Goal: Task Accomplishment & Management: Use online tool/utility

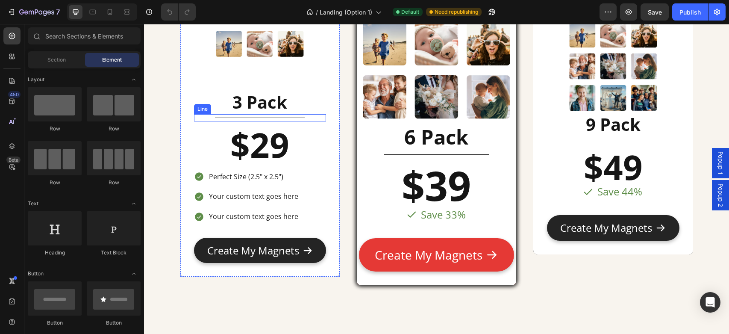
scroll to position [2537, 0]
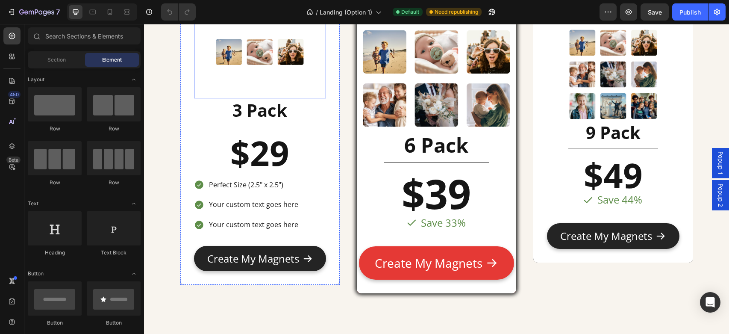
click at [290, 53] on img at bounding box center [260, 52] width 93 height 93
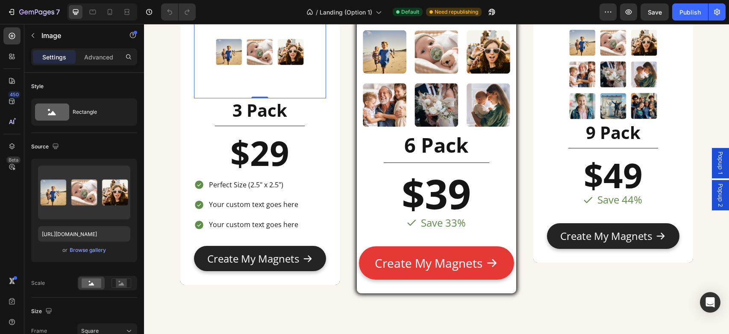
scroll to position [2529, 0]
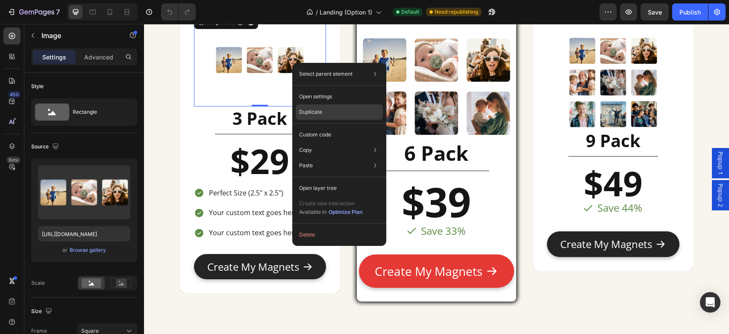
click at [319, 115] on p "Duplicate" at bounding box center [310, 112] width 23 height 8
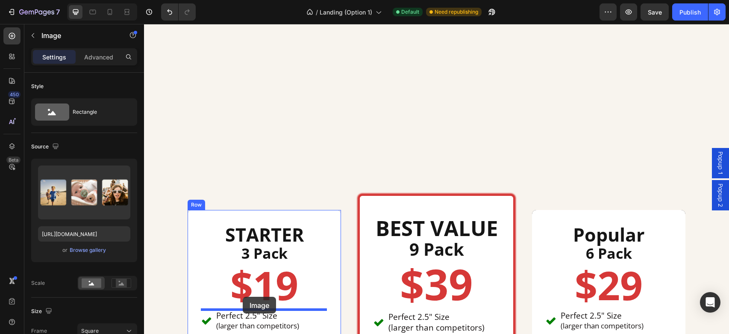
scroll to position [2901, 0]
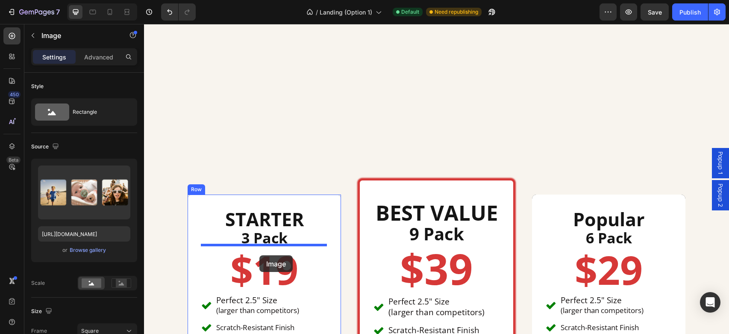
drag, startPoint x: 201, startPoint y: 97, endPoint x: 259, endPoint y: 255, distance: 167.9
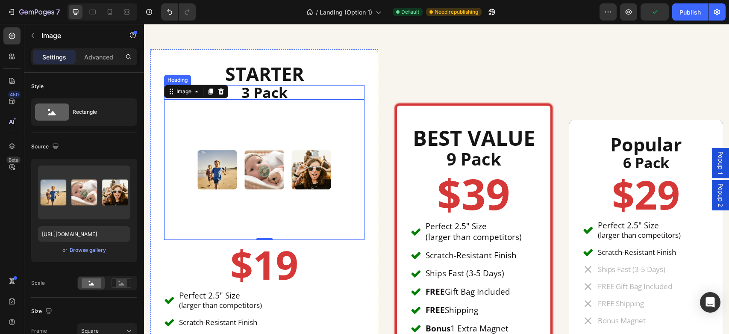
scroll to position [2966, 0]
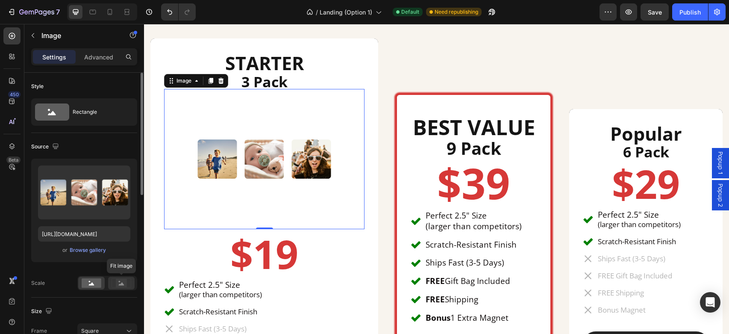
click at [124, 285] on rect at bounding box center [121, 282] width 11 height 9
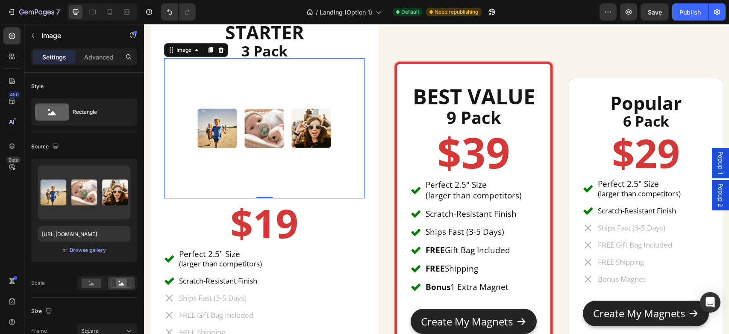
scroll to position [3006, 0]
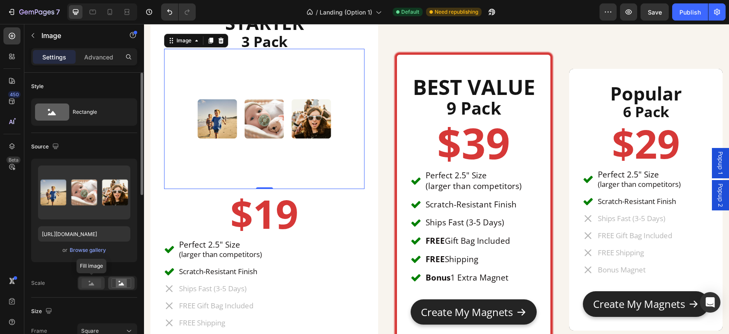
click at [91, 281] on rect at bounding box center [92, 282] width 20 height 9
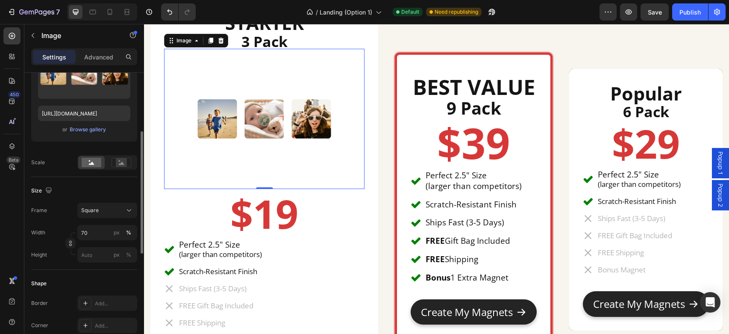
scroll to position [129, 0]
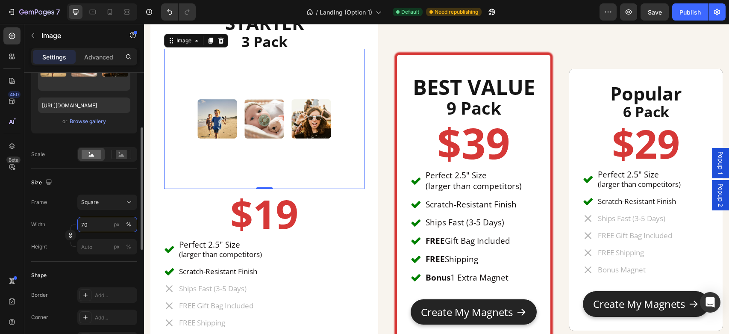
click at [95, 226] on input "70" at bounding box center [107, 224] width 60 height 15
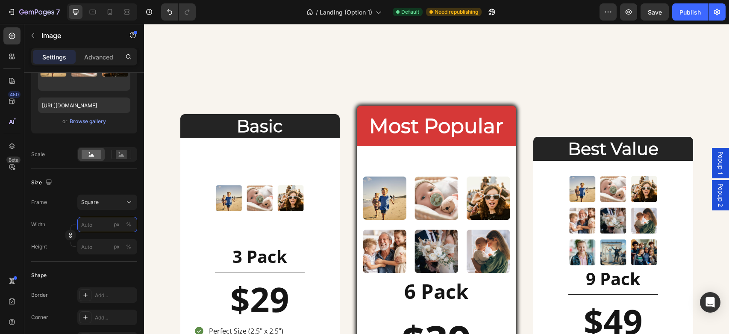
scroll to position [2390, 0]
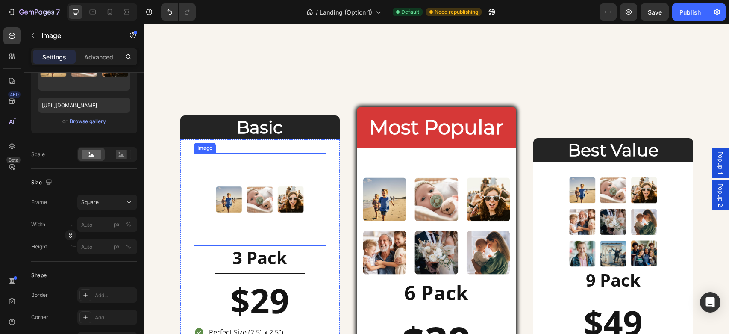
click at [268, 206] on img at bounding box center [260, 199] width 93 height 93
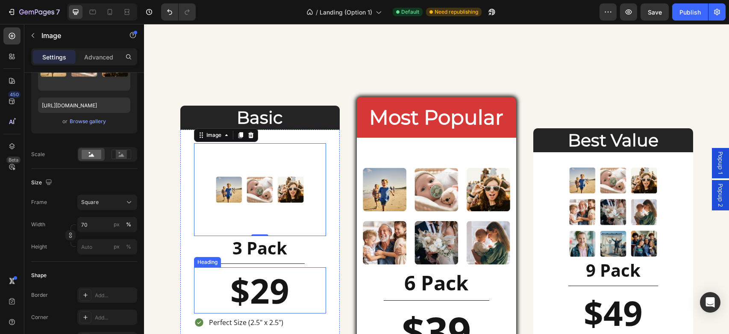
scroll to position [2333, 0]
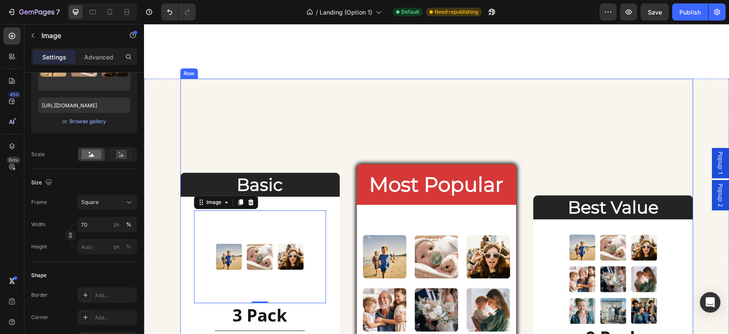
click at [308, 122] on div "Basic Heading Image 0 3 Pack Heading Title Line $29 Heading Text Block Perfect …" at bounding box center [436, 333] width 512 height 508
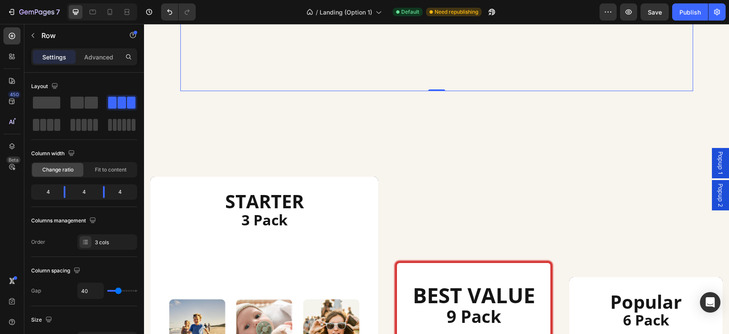
scroll to position [2838, 0]
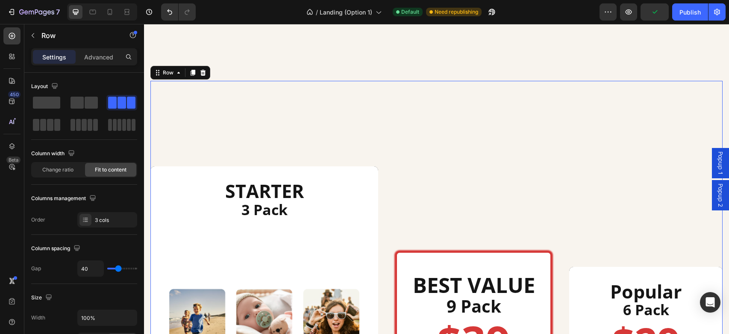
click at [345, 207] on h2 "3 Pack" at bounding box center [264, 209] width 200 height 15
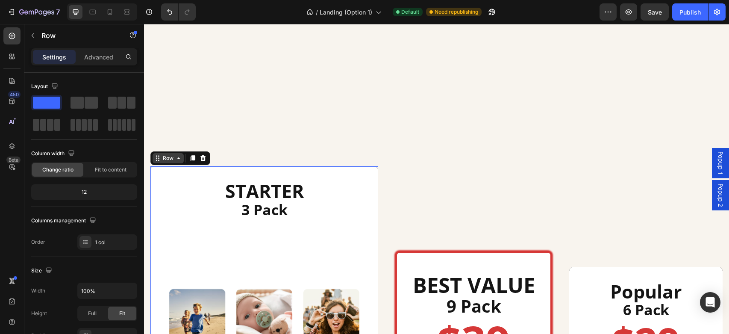
click at [171, 158] on div "Row" at bounding box center [168, 158] width 14 height 8
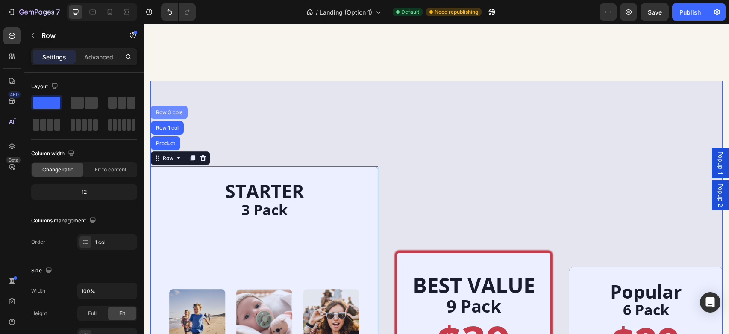
click at [170, 106] on div "Row 3 cols" at bounding box center [169, 112] width 37 height 14
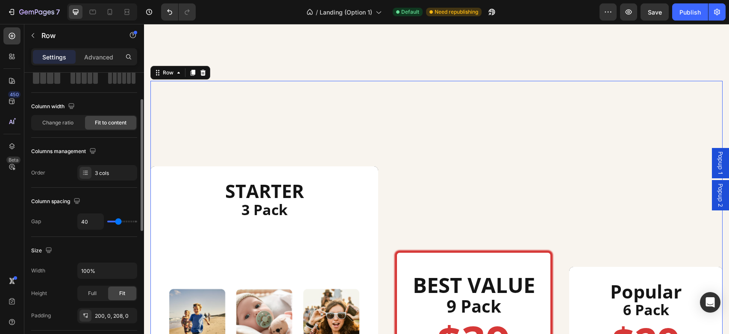
scroll to position [50, 0]
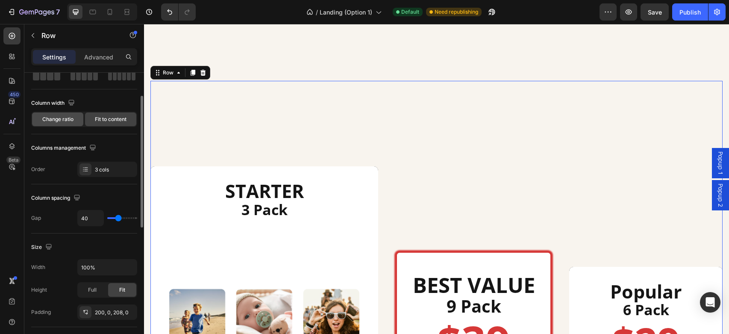
click at [55, 117] on span "Change ratio" at bounding box center [57, 119] width 31 height 8
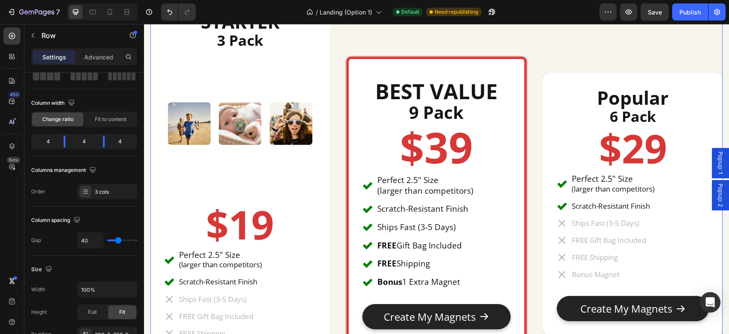
scroll to position [3005, 0]
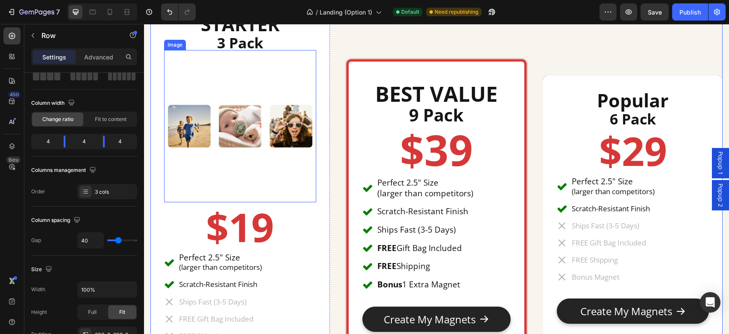
click at [273, 123] on img at bounding box center [240, 126] width 152 height 152
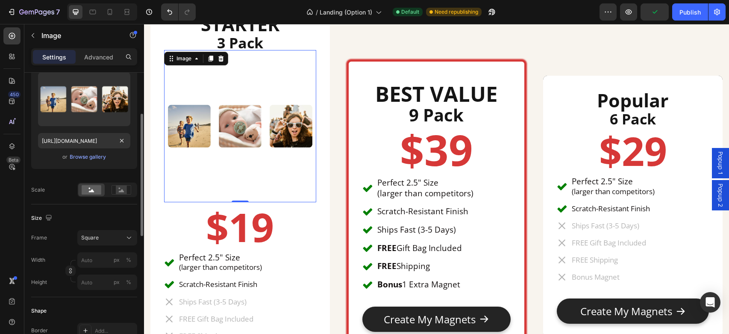
scroll to position [94, 0]
click at [91, 263] on input "px %" at bounding box center [107, 258] width 60 height 15
type input "7"
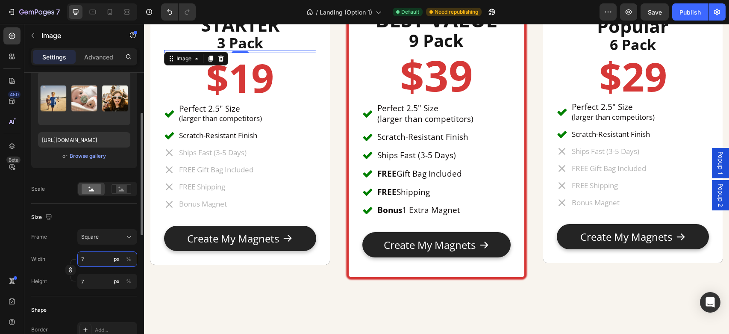
type input "70"
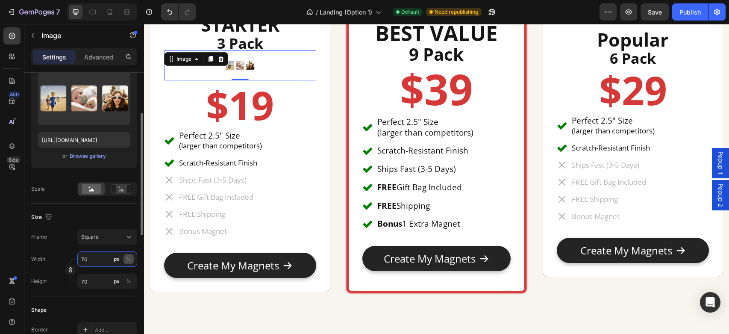
type input "70"
click at [129, 258] on div "%" at bounding box center [128, 259] width 5 height 8
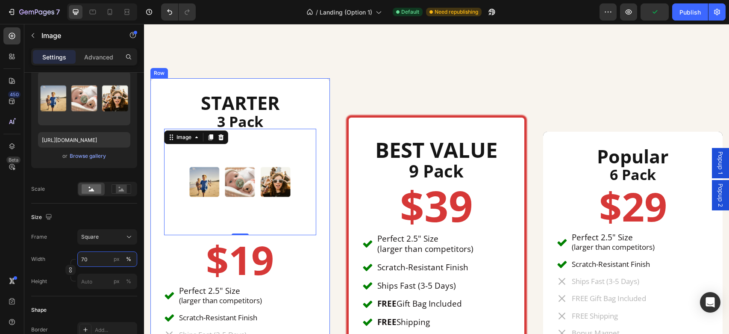
scroll to position [2966, 0]
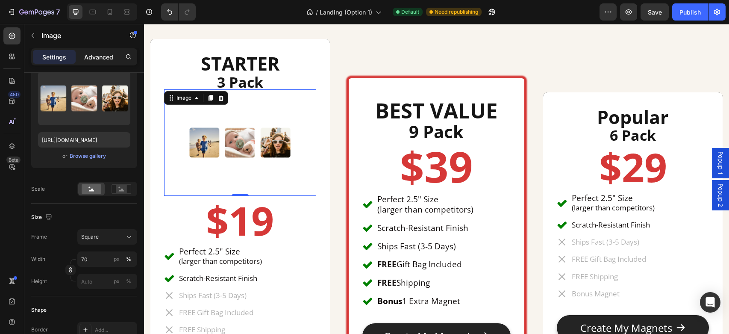
click at [99, 56] on p "Advanced" at bounding box center [98, 57] width 29 height 9
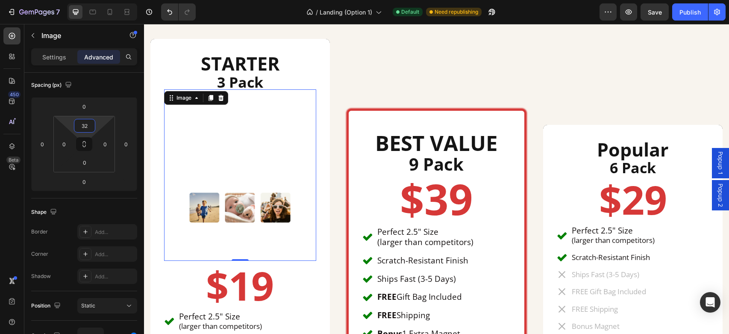
type input "0"
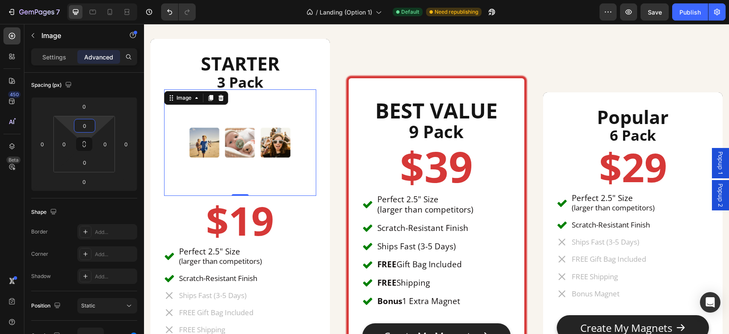
drag, startPoint x: 102, startPoint y: 121, endPoint x: 95, endPoint y: 198, distance: 76.8
click at [95, 0] on html "7 Version history / Landing (Option 1) Default Need republishing Preview Save P…" at bounding box center [364, 0] width 729 height 0
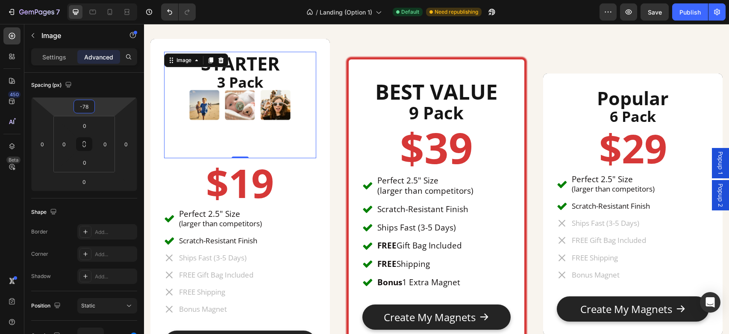
type input "-76"
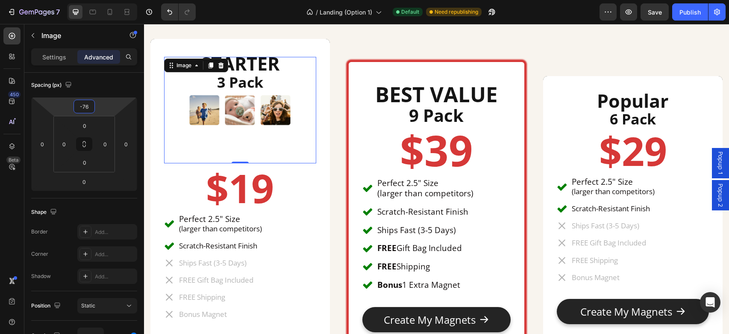
drag, startPoint x: 107, startPoint y: 105, endPoint x: 108, endPoint y: 120, distance: 15.0
click at [108, 0] on html "7 Version history / Landing (Option 1) Default Need republishing Preview Save P…" at bounding box center [364, 0] width 729 height 0
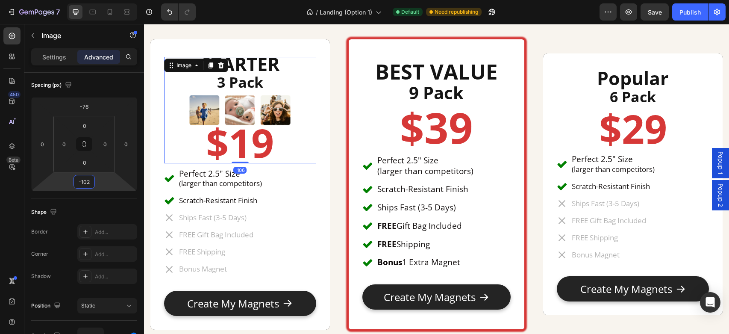
scroll to position [2966, 0]
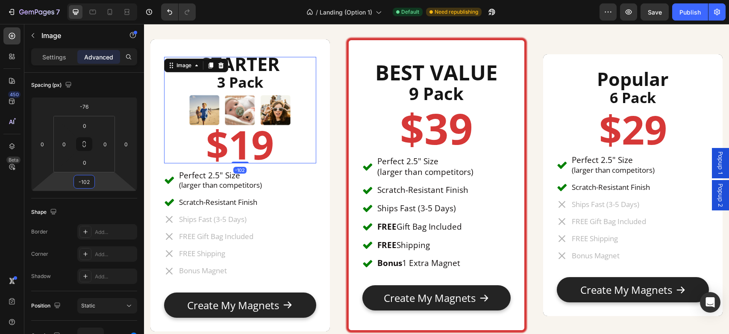
type input "-98"
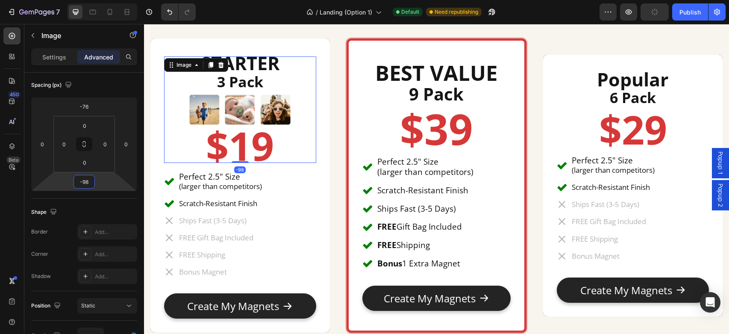
scroll to position [2966, 0]
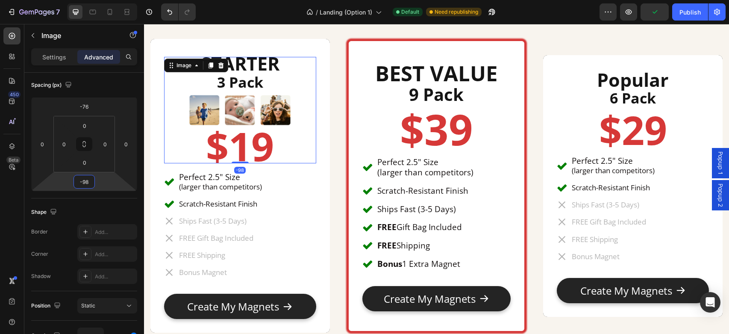
drag, startPoint x: 98, startPoint y: 179, endPoint x: 99, endPoint y: 200, distance: 20.9
click at [99, 0] on html "7 Version history / Landing (Option 1) Default Need republishing Preview Publis…" at bounding box center [364, 0] width 729 height 0
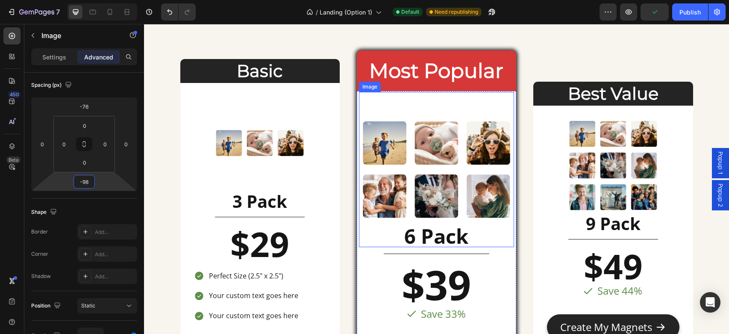
scroll to position [2457, 0]
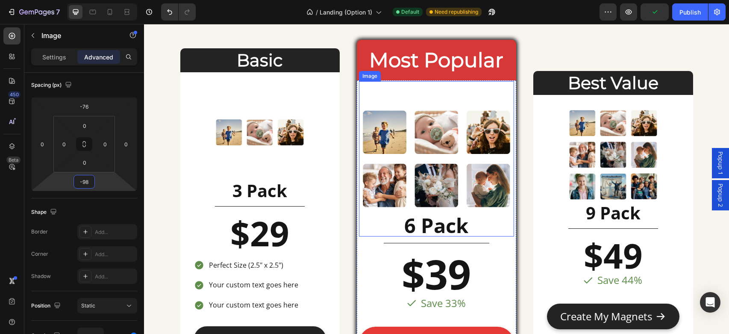
click at [421, 142] on img at bounding box center [436, 158] width 155 height 155
click at [407, 73] on icon at bounding box center [405, 73] width 5 height 6
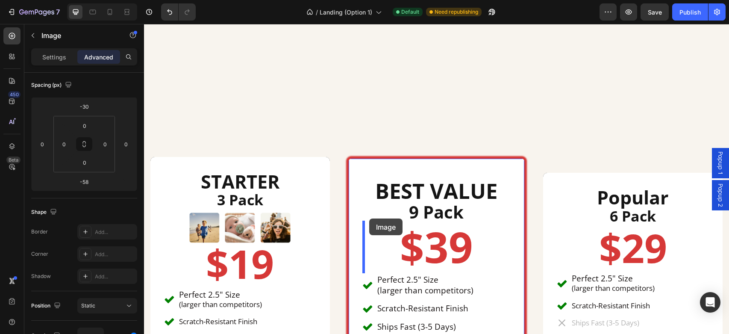
scroll to position [2969, 0]
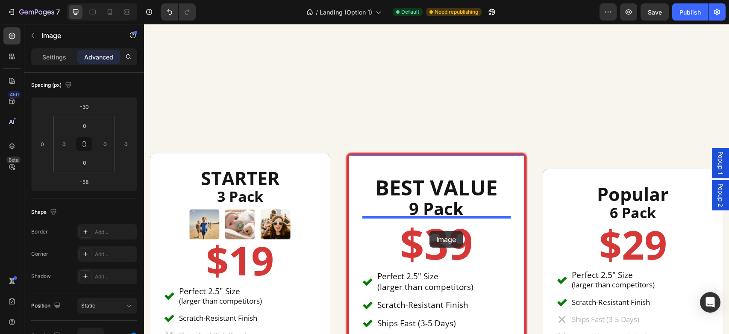
drag, startPoint x: 366, startPoint y: 79, endPoint x: 429, endPoint y: 230, distance: 163.3
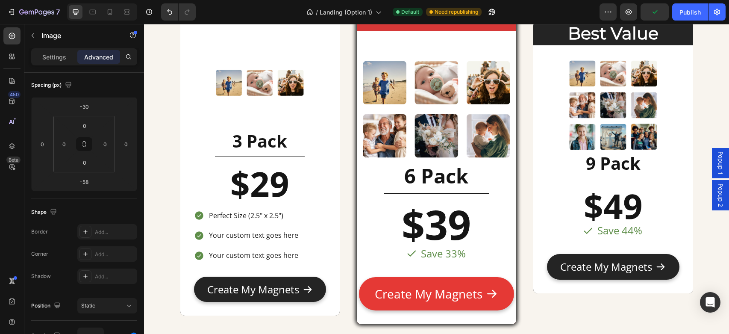
scroll to position [2506, 0]
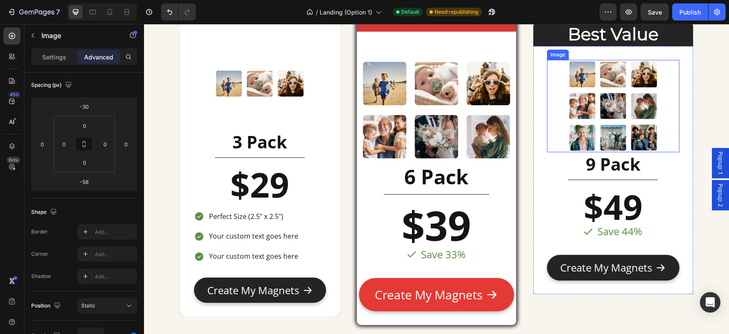
click at [583, 115] on img at bounding box center [613, 106] width 93 height 93
click at [594, 53] on icon at bounding box center [593, 51] width 7 height 7
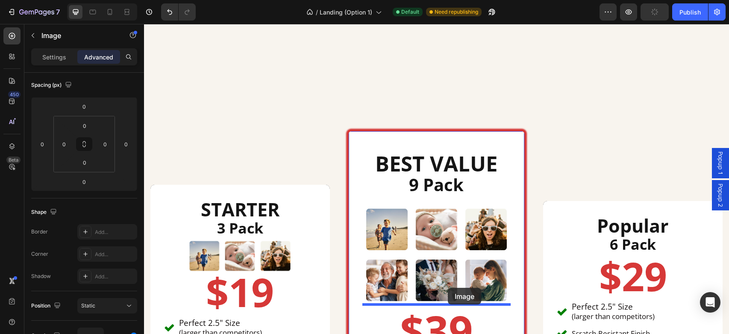
scroll to position [2952, 0]
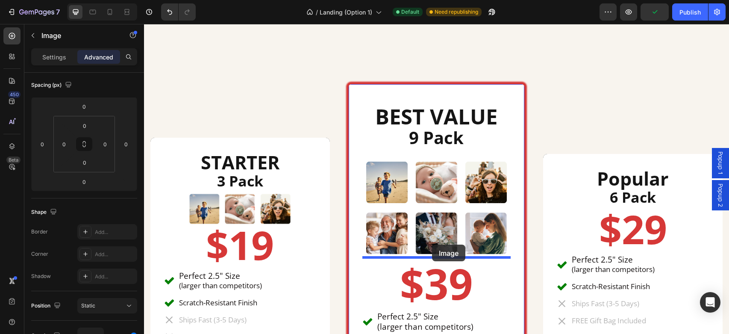
drag, startPoint x: 553, startPoint y: 82, endPoint x: 432, endPoint y: 244, distance: 202.5
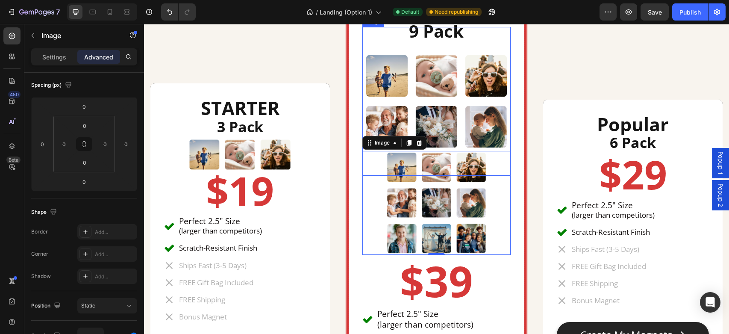
scroll to position [3052, 0]
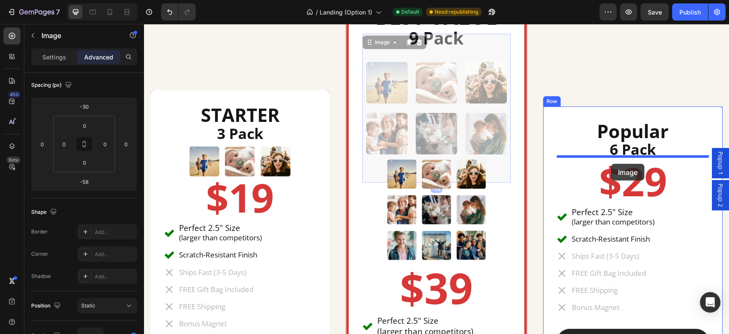
drag, startPoint x: 455, startPoint y: 94, endPoint x: 611, endPoint y: 163, distance: 170.7
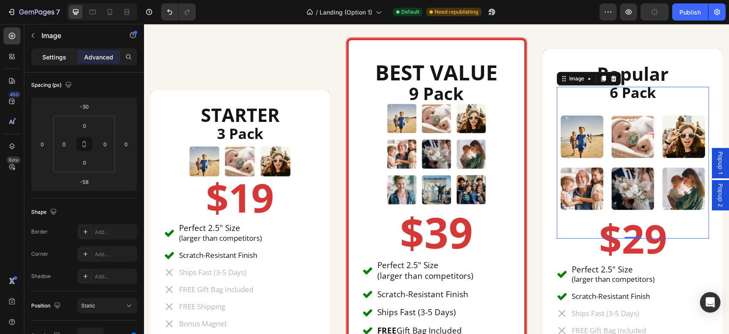
click at [61, 59] on p "Settings" at bounding box center [54, 57] width 24 height 9
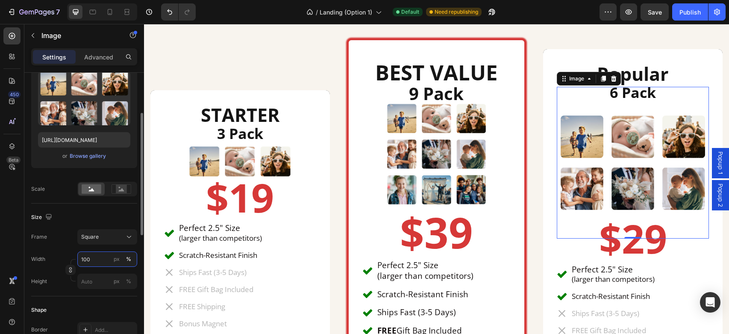
click at [90, 261] on input "100" at bounding box center [107, 258] width 60 height 15
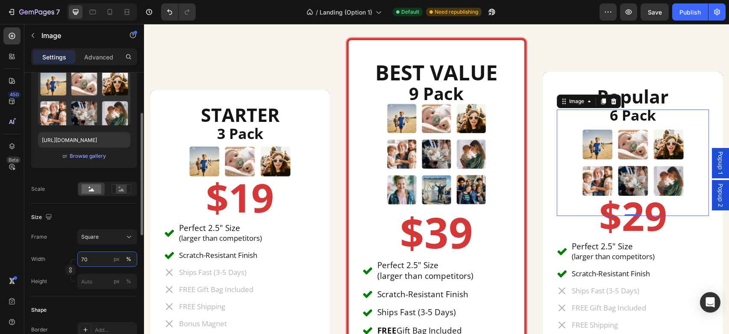
type input "70"
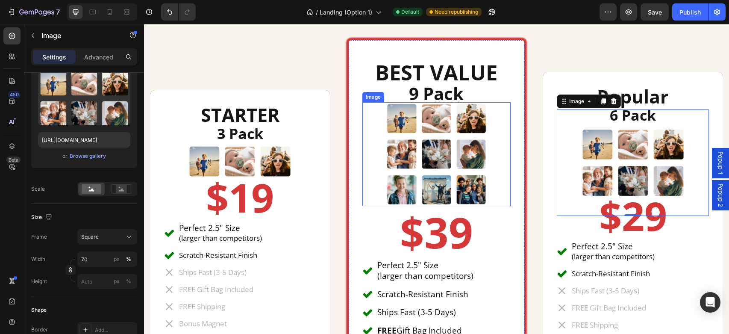
click at [462, 143] on img at bounding box center [436, 154] width 104 height 104
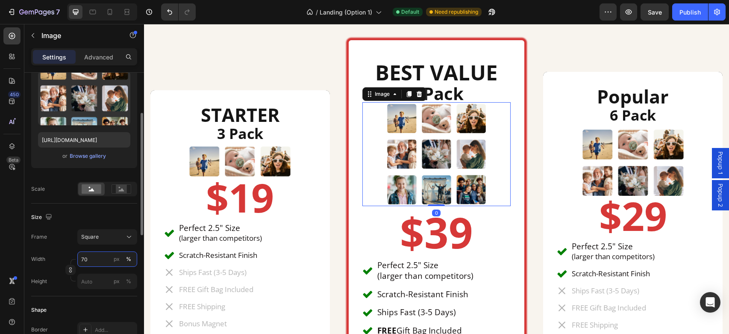
drag, startPoint x: 106, startPoint y: 258, endPoint x: 73, endPoint y: 257, distance: 33.4
click at [73, 257] on div "Width 70 px %" at bounding box center [84, 258] width 106 height 15
click at [94, 256] on input "70" at bounding box center [107, 258] width 60 height 15
type input "7"
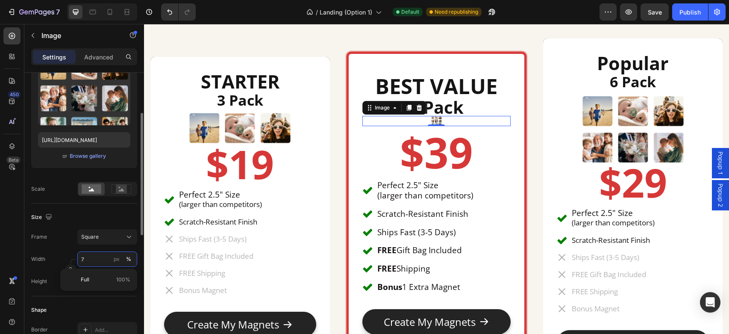
scroll to position [2963, 0]
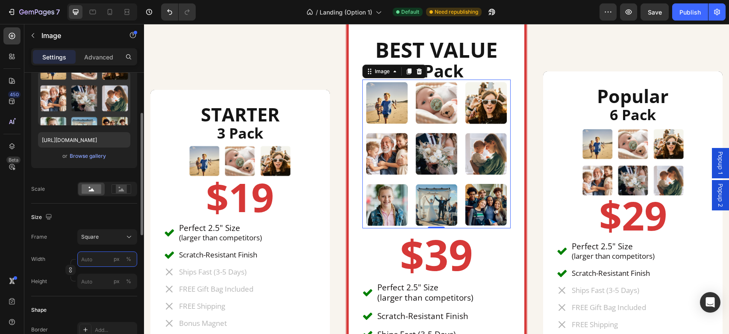
type input "1"
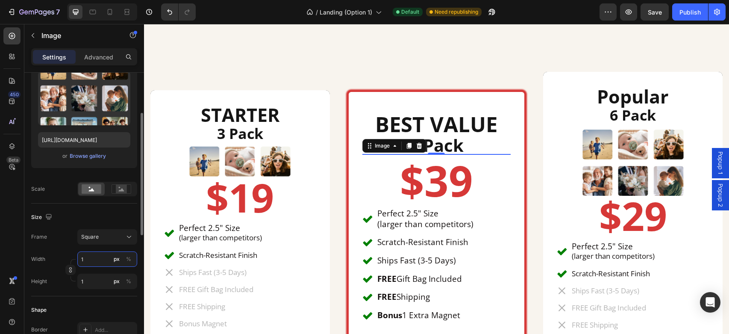
type input "10"
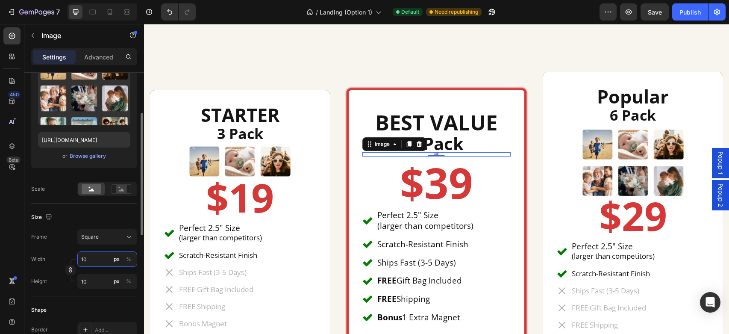
type input "100"
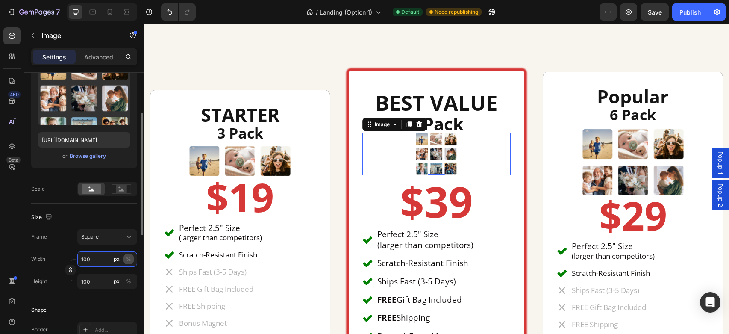
type input "100"
click at [127, 258] on div "%" at bounding box center [128, 259] width 5 height 8
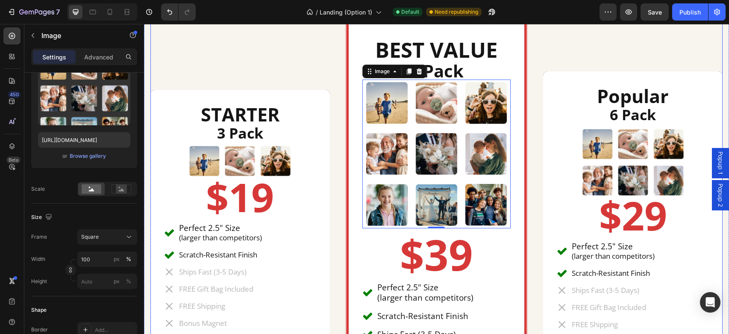
click at [539, 172] on div "STARTER Heading 3 Pack Heading Image $19 Heading Perfect 2.5" Size (larger than…" at bounding box center [436, 237] width 572 height 615
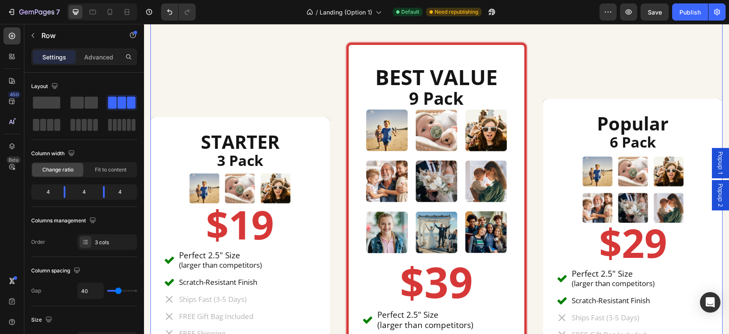
scroll to position [3036, 0]
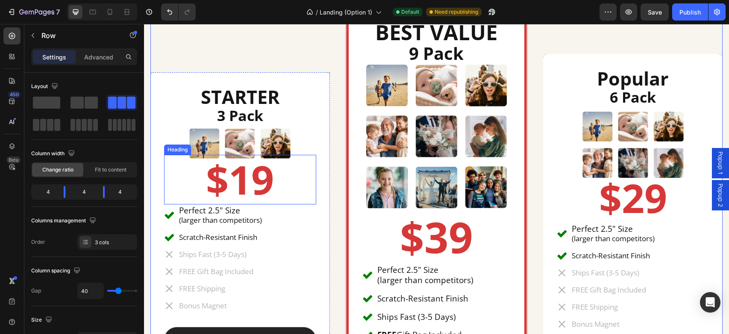
click at [252, 178] on h2 "$19" at bounding box center [240, 180] width 152 height 50
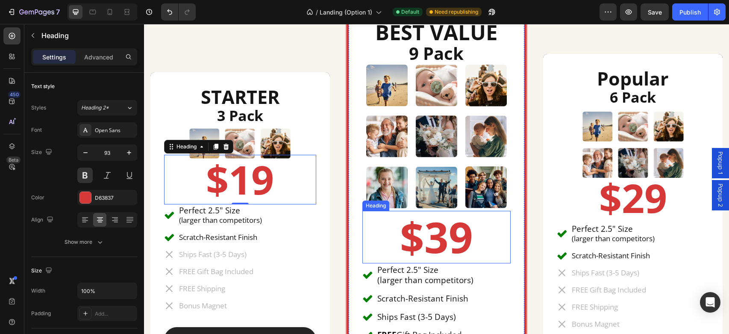
click at [439, 236] on h2 "$39" at bounding box center [436, 237] width 149 height 53
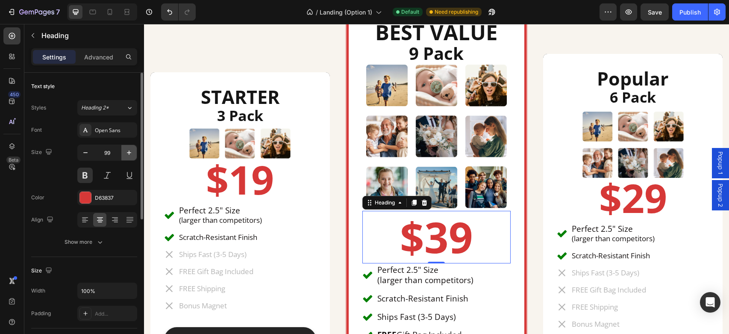
click at [132, 153] on icon "button" at bounding box center [129, 152] width 9 height 9
type input "101"
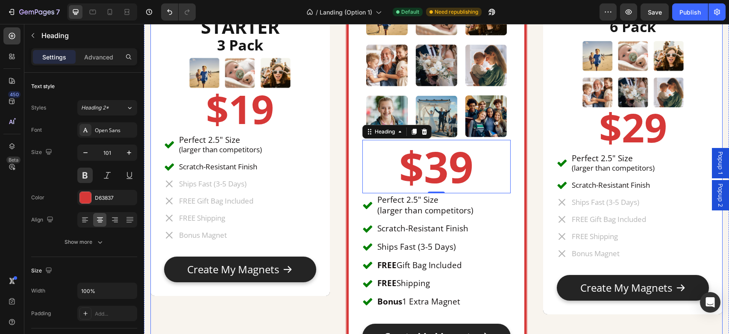
scroll to position [3108, 0]
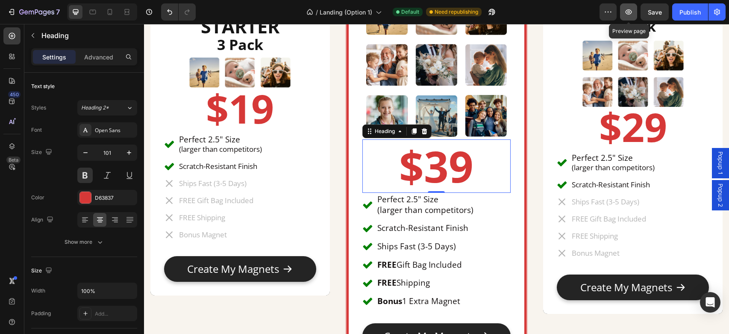
click at [631, 14] on icon "button" at bounding box center [628, 12] width 9 height 9
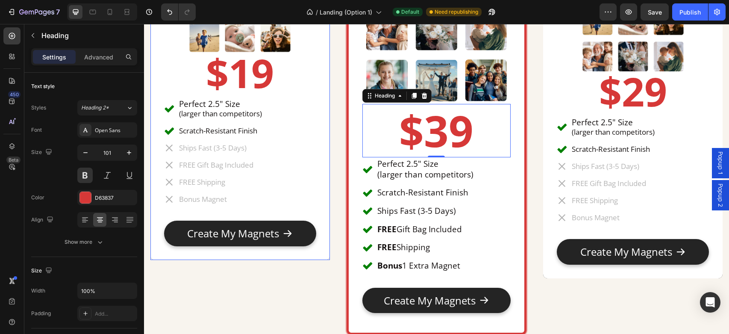
scroll to position [3144, 0]
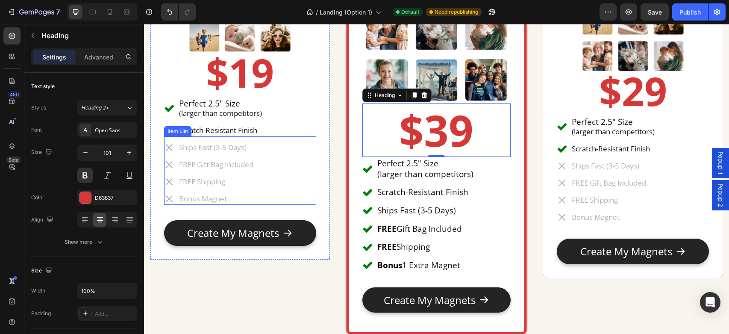
click at [257, 148] on div "Ships Fast (3-5 Days) FREE Gift Bag Included FREE Shipping Bonus Magnet" at bounding box center [240, 172] width 152 height 63
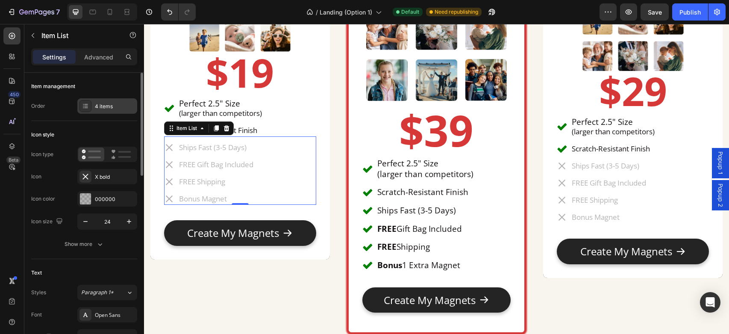
click at [107, 105] on div "4 items" at bounding box center [115, 106] width 40 height 8
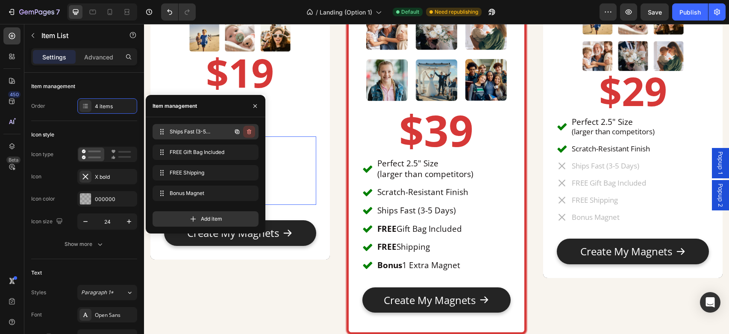
click at [249, 132] on icon "button" at bounding box center [249, 132] width 0 height 2
click at [243, 132] on div "Delete" at bounding box center [243, 132] width 16 height 8
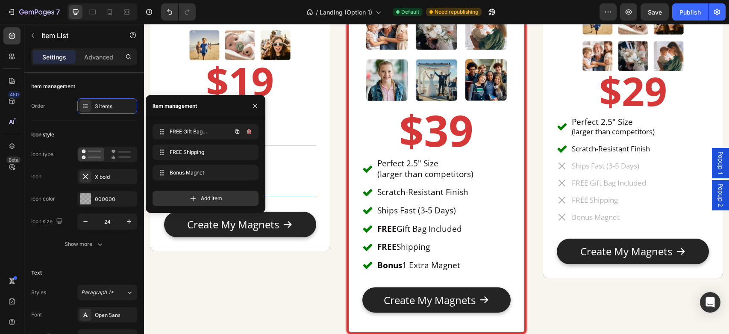
scroll to position [3152, 0]
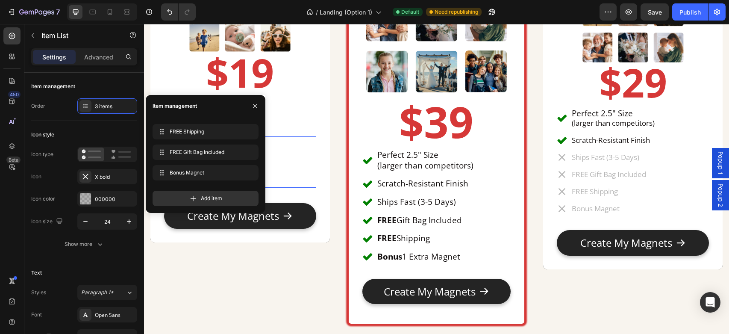
drag, startPoint x: 162, startPoint y: 149, endPoint x: 163, endPoint y: 123, distance: 26.1
click at [337, 148] on div "STARTER Heading 3 Pack Heading Image $19 Heading Perfect 2.5" Size (larger than…" at bounding box center [436, 105] width 572 height 617
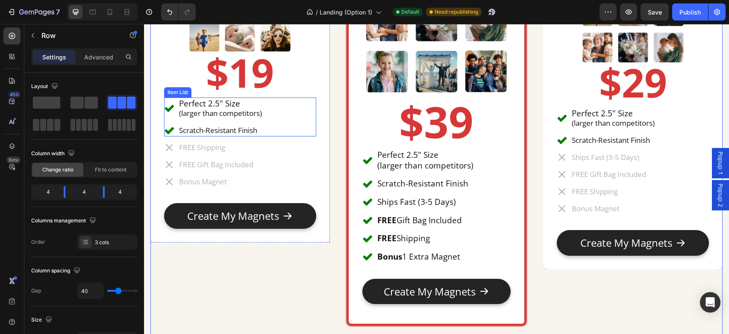
click at [280, 123] on div "Perfect 2.5" Size (larger than competitors) Scratch-Resistant Finish" at bounding box center [240, 116] width 152 height 39
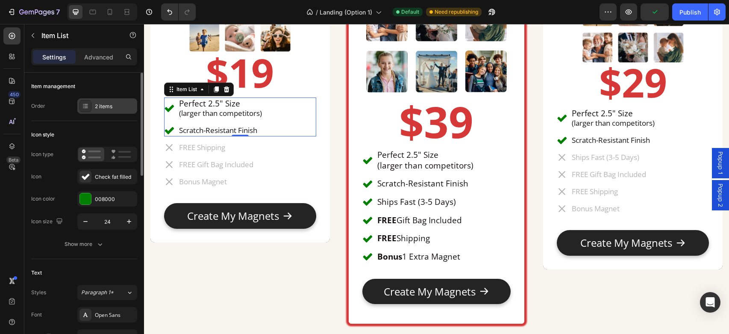
click at [107, 105] on div "2 items" at bounding box center [115, 106] width 40 height 8
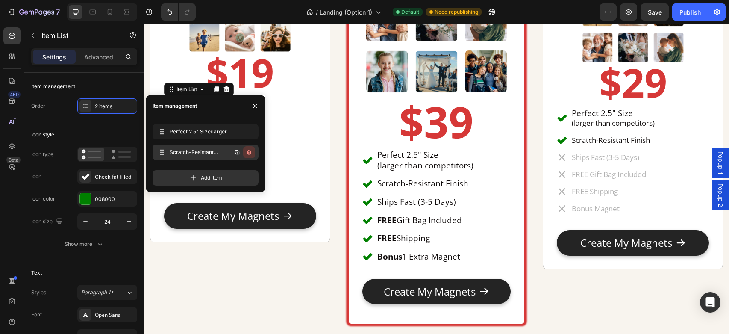
click at [251, 151] on icon "button" at bounding box center [249, 152] width 7 height 7
click at [250, 154] on div "Delete" at bounding box center [243, 152] width 16 height 8
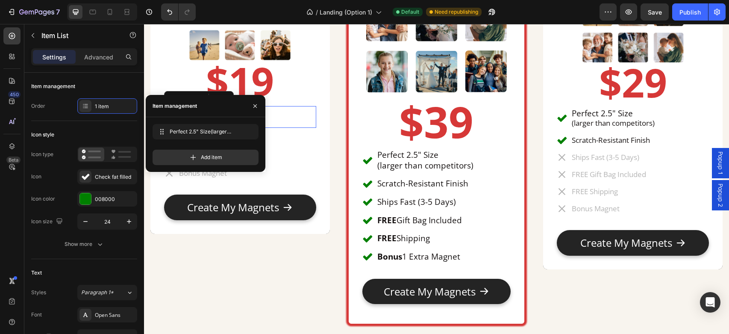
scroll to position [3161, 0]
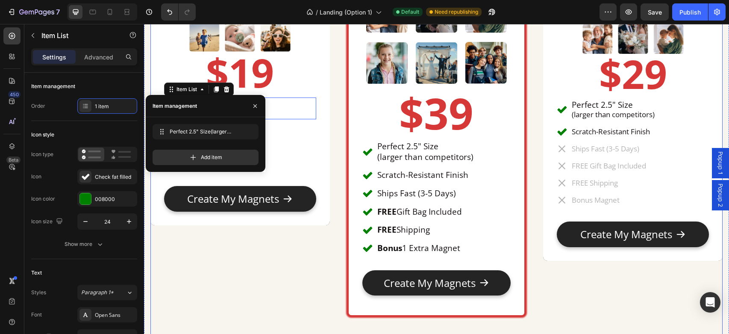
click at [253, 241] on div "STARTER Heading 3 Pack Heading Image $19 Heading Perfect 2.5" Size (larger than…" at bounding box center [239, 95] width 179 height 442
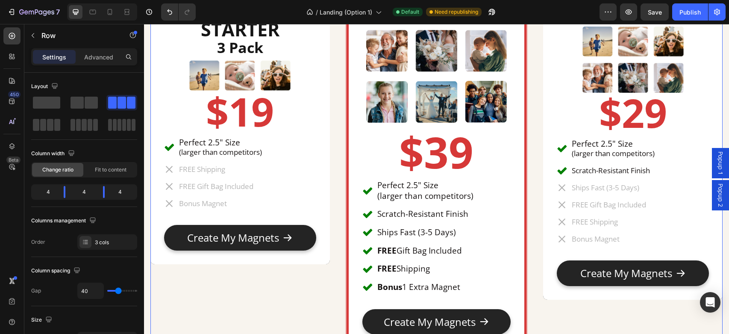
scroll to position [3121, 0]
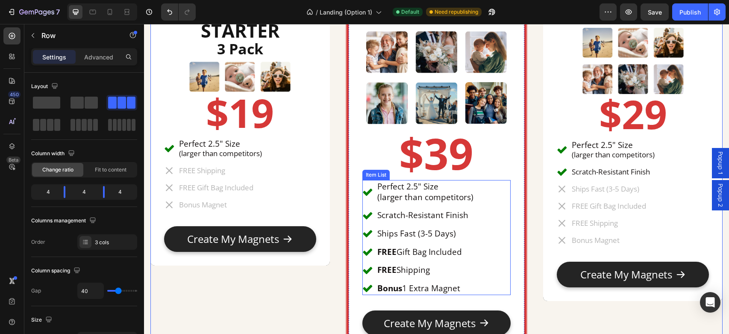
click at [484, 226] on div "Perfect 2.5" Size (larger than competitors) Scratch-Resistant Finish Ships Fast…" at bounding box center [436, 237] width 149 height 115
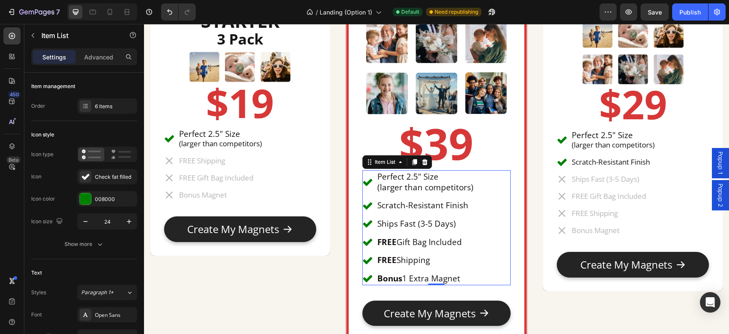
scroll to position [3133, 0]
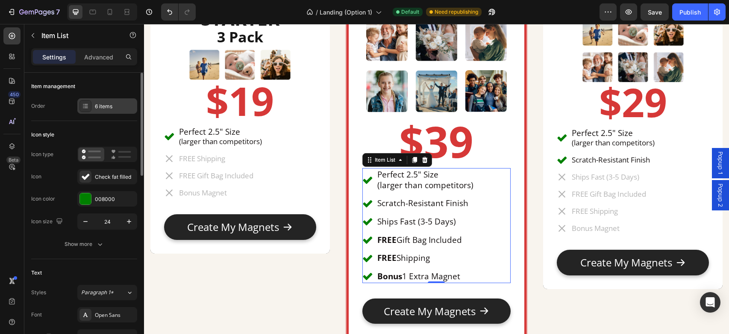
click at [111, 105] on div "6 items" at bounding box center [115, 106] width 40 height 8
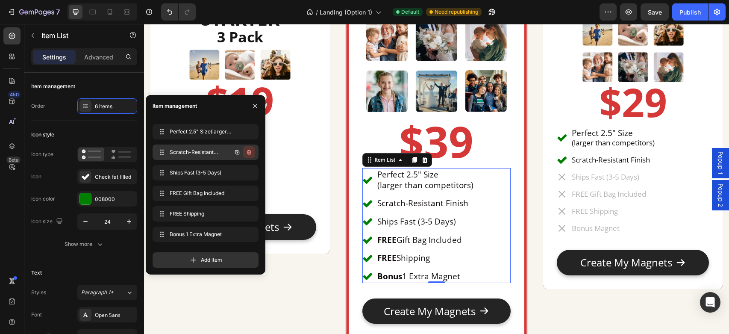
click at [249, 153] on icon "button" at bounding box center [249, 152] width 7 height 7
click at [249, 153] on div "Delete" at bounding box center [243, 152] width 16 height 8
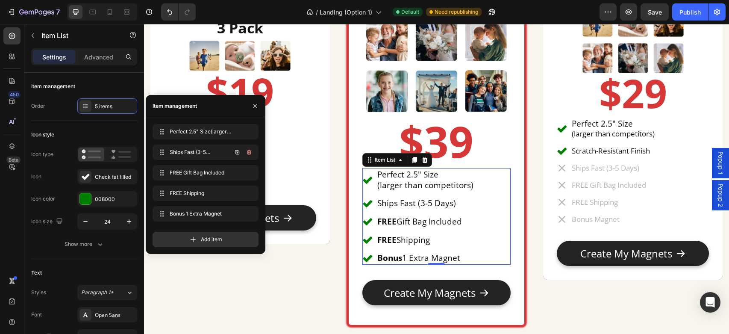
scroll to position [3124, 0]
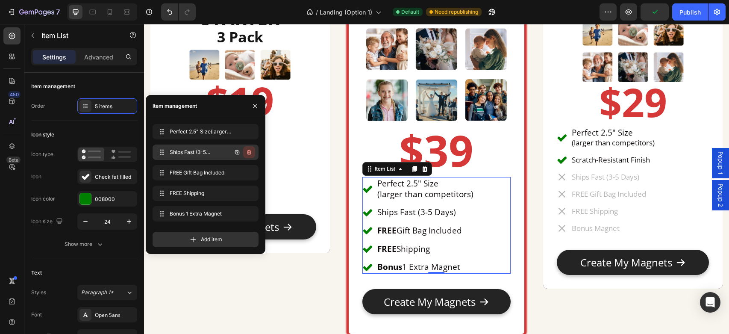
click at [252, 154] on icon "button" at bounding box center [249, 152] width 7 height 7
click at [247, 152] on div "Delete" at bounding box center [243, 152] width 16 height 8
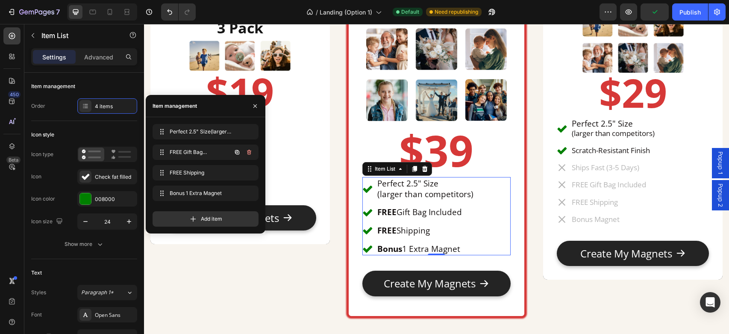
scroll to position [3115, 0]
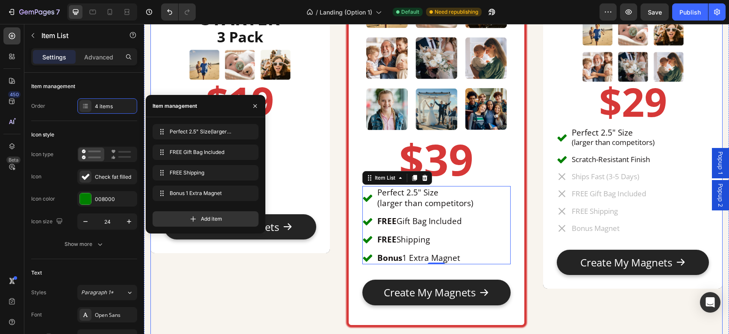
click at [296, 289] on div "STARTER Heading 3 Pack Heading Image $19 Heading Perfect 2.5" Size (larger than…" at bounding box center [239, 123] width 179 height 406
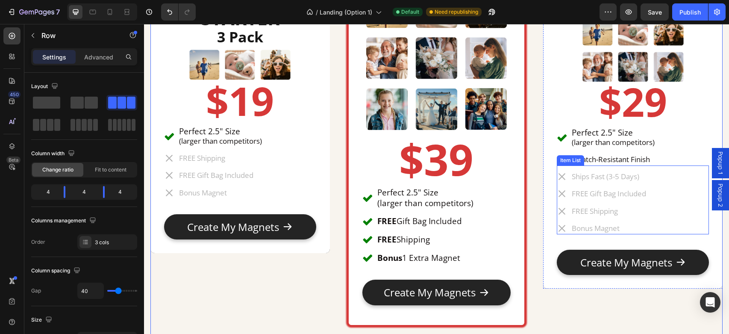
click at [655, 185] on div "Ships Fast (3-5 Days) FREE Gift Bag Included FREE Shipping Bonus Magnet" at bounding box center [632, 201] width 152 height 63
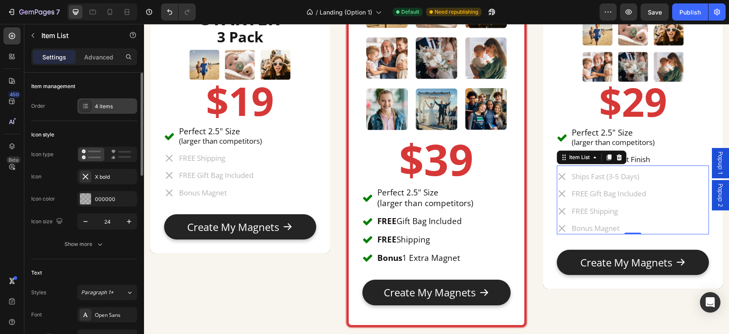
click at [109, 106] on div "4 items" at bounding box center [115, 106] width 40 height 8
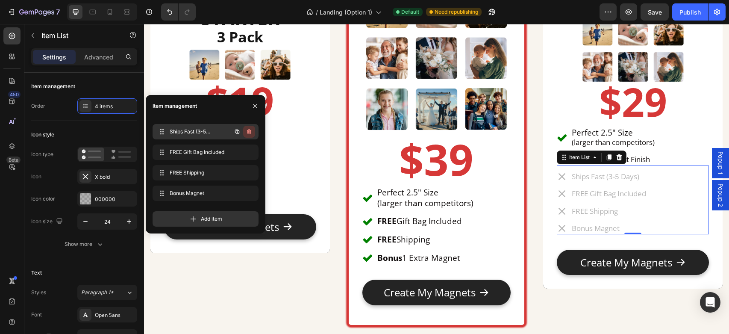
click at [249, 134] on icon "button" at bounding box center [249, 131] width 7 height 7
click at [249, 134] on div "Delete" at bounding box center [243, 132] width 16 height 8
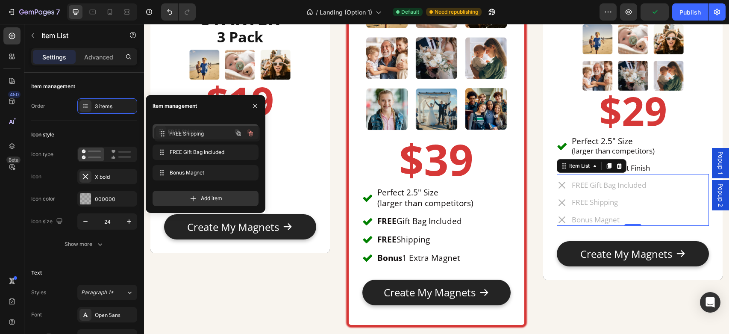
drag, startPoint x: 162, startPoint y: 149, endPoint x: 164, endPoint y: 131, distance: 18.4
click at [256, 105] on icon "button" at bounding box center [255, 105] width 7 height 7
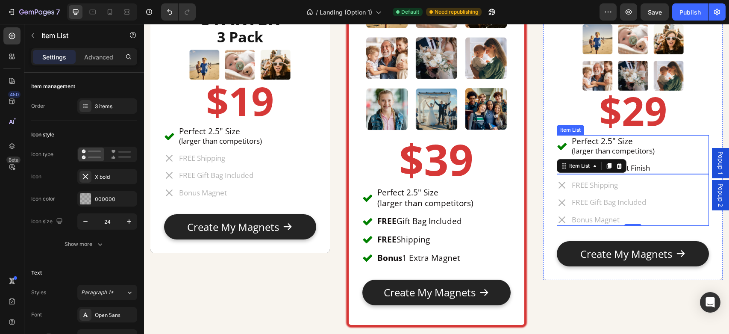
click at [670, 151] on div "Perfect 2.5" Size (larger than competitors) Scratch-Resistant Finish" at bounding box center [632, 154] width 152 height 39
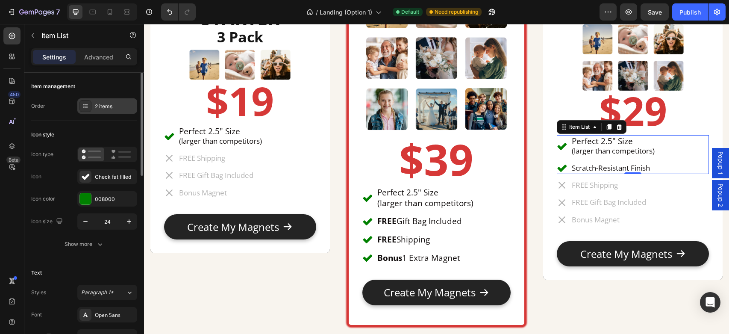
click at [103, 102] on div "2 items" at bounding box center [107, 105] width 60 height 15
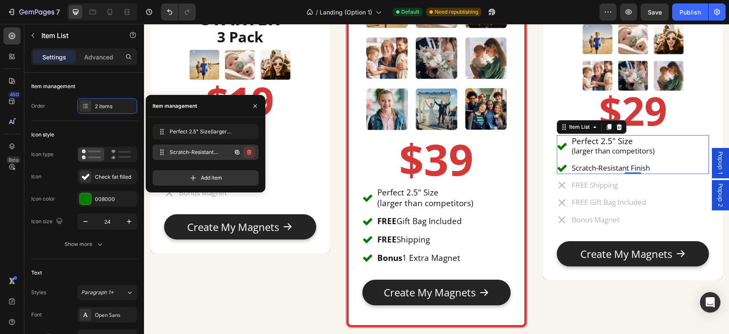
click at [251, 153] on icon "button" at bounding box center [249, 152] width 7 height 7
click at [250, 153] on div "Delete" at bounding box center [243, 152] width 16 height 8
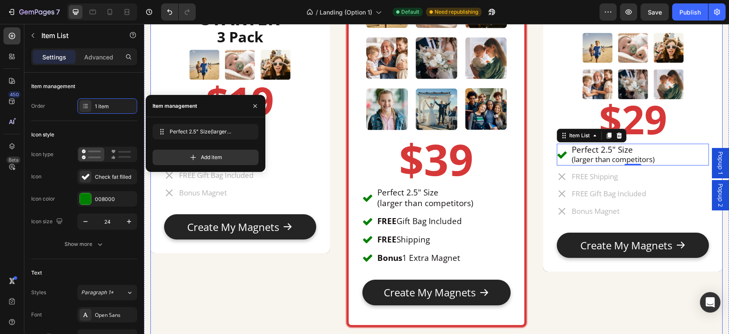
click at [343, 188] on div "STARTER Heading 3 Pack Heading Image $19 Heading Perfect 2.5" Size (larger than…" at bounding box center [436, 125] width 572 height 580
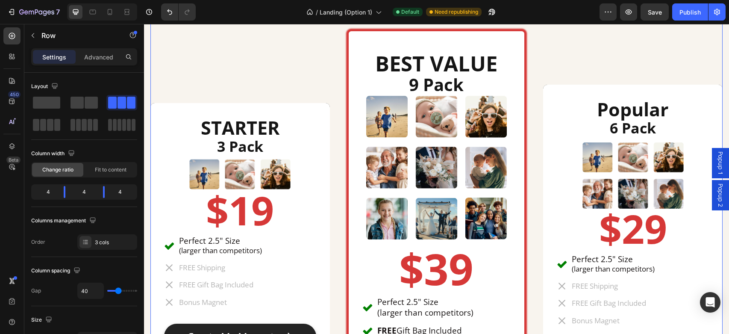
scroll to position [3007, 0]
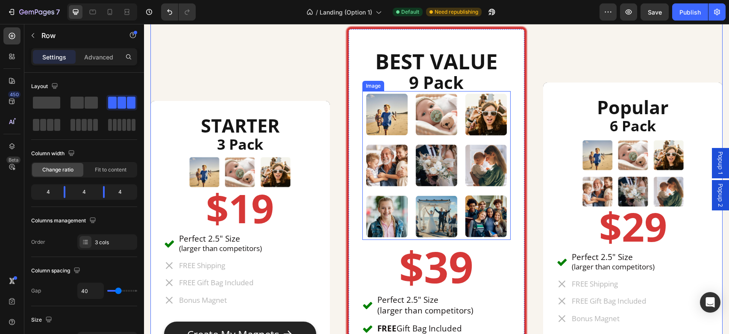
click at [408, 173] on img at bounding box center [436, 165] width 149 height 149
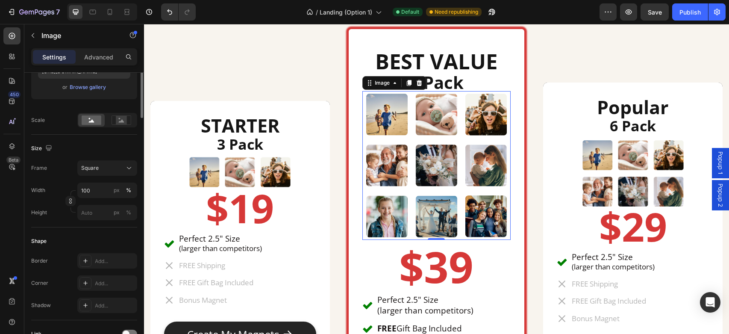
scroll to position [180, 0]
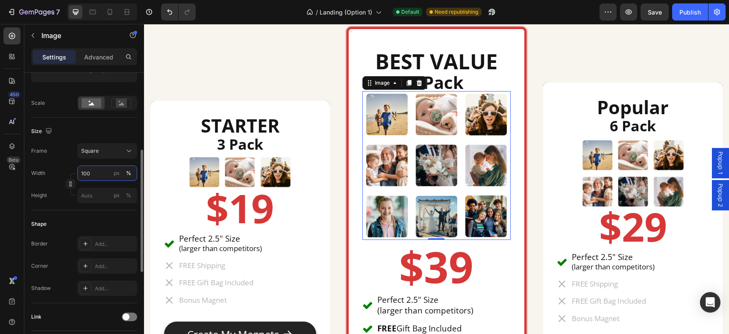
click at [94, 167] on input "100" at bounding box center [107, 172] width 60 height 15
drag, startPoint x: 95, startPoint y: 172, endPoint x: 67, endPoint y: 169, distance: 28.3
click at [67, 169] on div "Width 100 px %" at bounding box center [84, 172] width 106 height 15
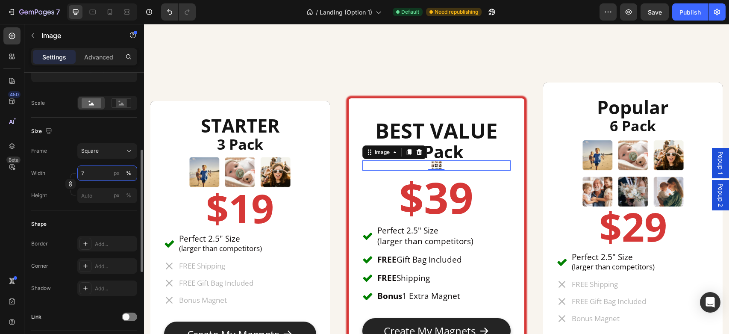
type input "70"
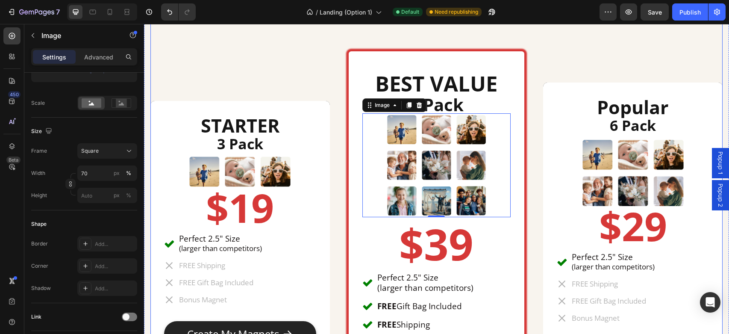
click at [278, 61] on div "STARTER Heading 3 Pack Heading Image $19 Heading Perfect 2.5" Size (larger than…" at bounding box center [239, 230] width 179 height 361
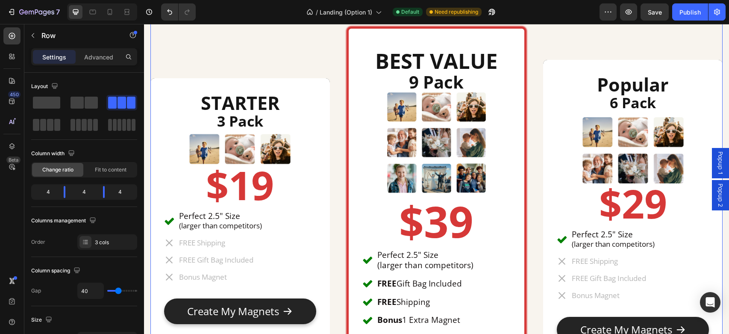
scroll to position [3010, 0]
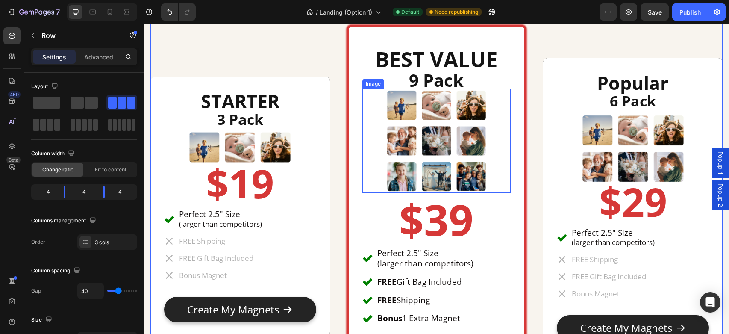
click at [381, 128] on div at bounding box center [436, 141] width 149 height 104
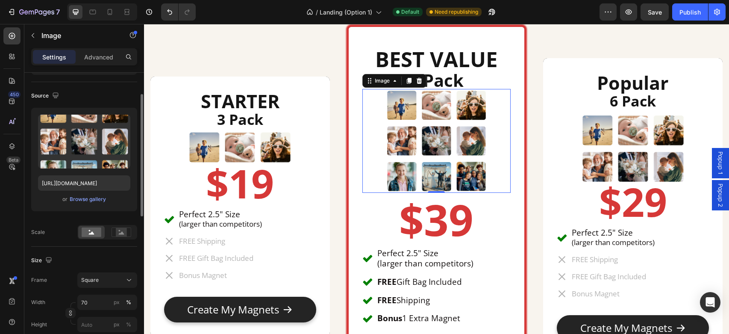
scroll to position [103, 0]
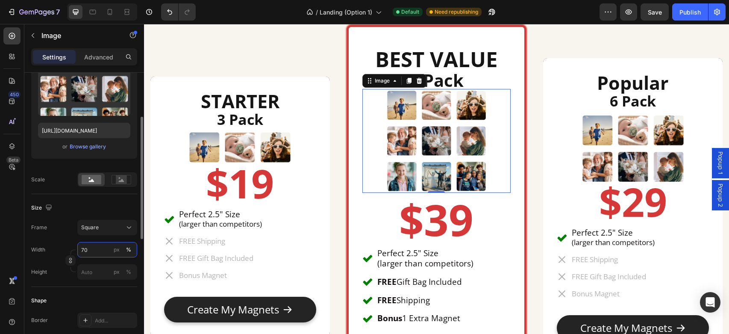
click at [91, 249] on input "70" at bounding box center [107, 249] width 60 height 15
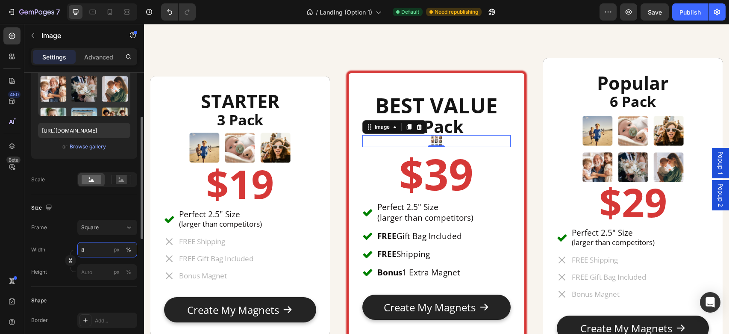
type input "80"
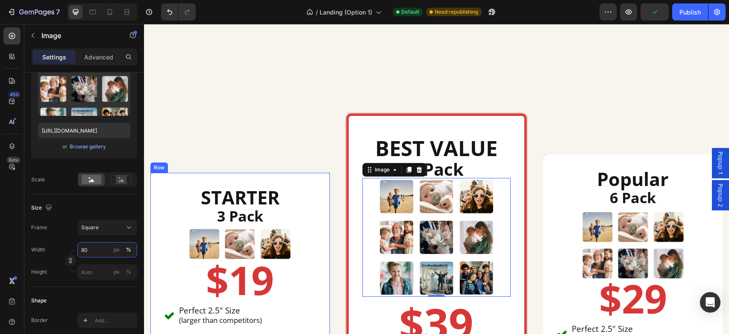
scroll to position [2918, 0]
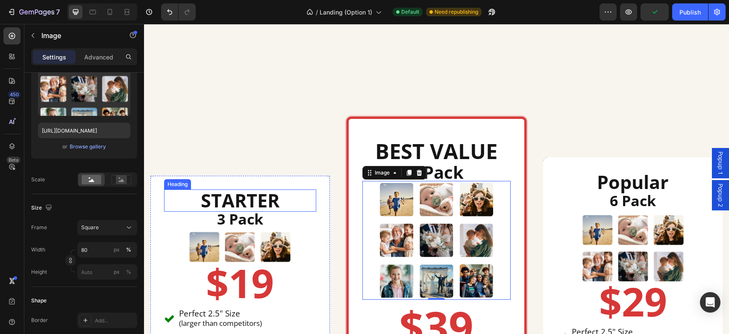
click at [310, 190] on h2 "STARTER" at bounding box center [240, 200] width 152 height 22
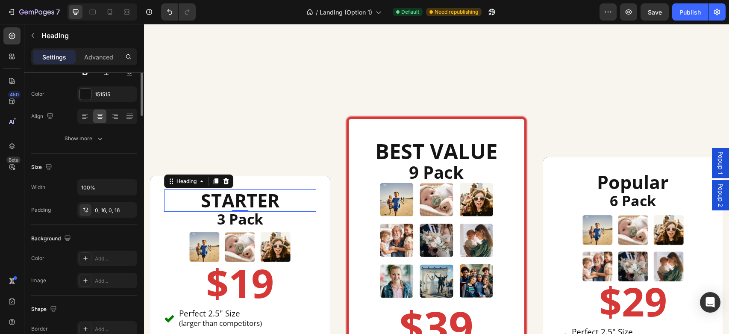
scroll to position [0, 0]
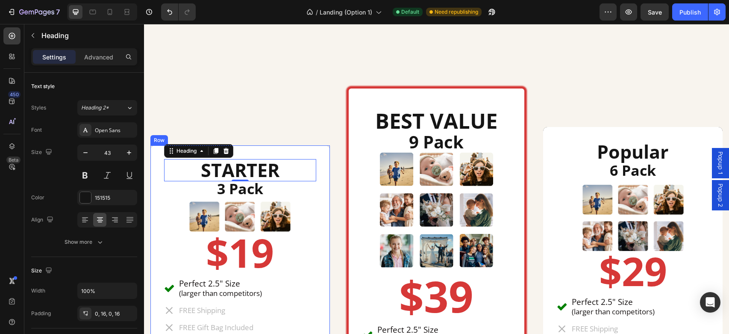
click at [323, 153] on div "STARTER Heading 0 3 Pack Heading Image $19 Heading Perfect 2.5" Size (larger th…" at bounding box center [239, 274] width 179 height 259
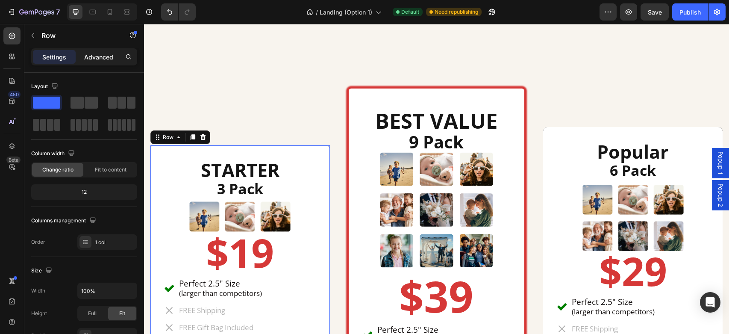
click at [92, 56] on p "Advanced" at bounding box center [98, 57] width 29 height 9
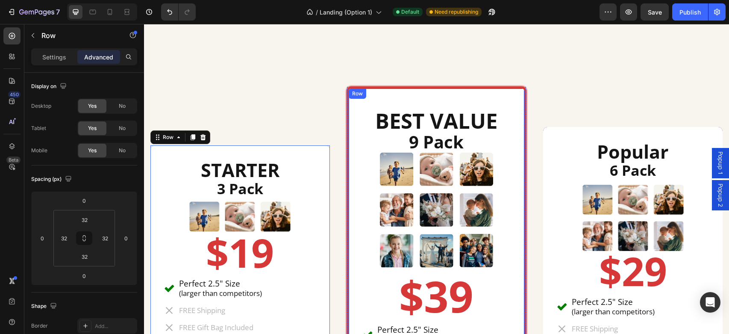
click at [370, 95] on div "BEST VALUE Heading 9 Pack Heading Image $39 Heading Perfect 2.5" Size (larger t…" at bounding box center [436, 275] width 179 height 376
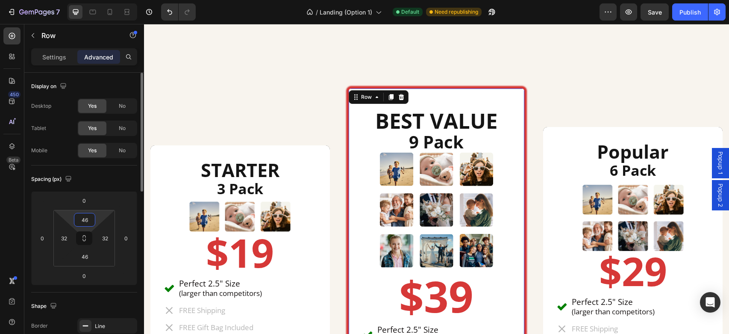
click at [92, 218] on input "46" at bounding box center [84, 219] width 17 height 13
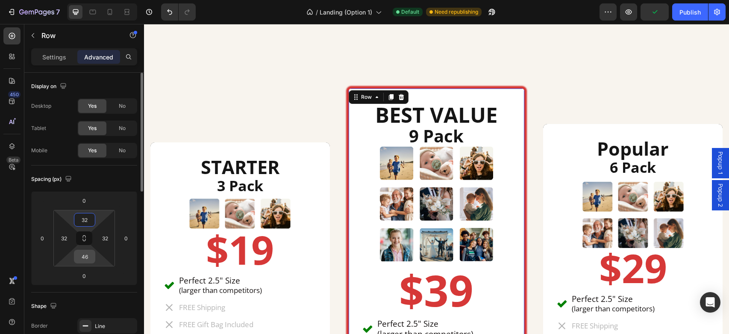
type input "32"
click at [89, 261] on input "46" at bounding box center [84, 256] width 17 height 13
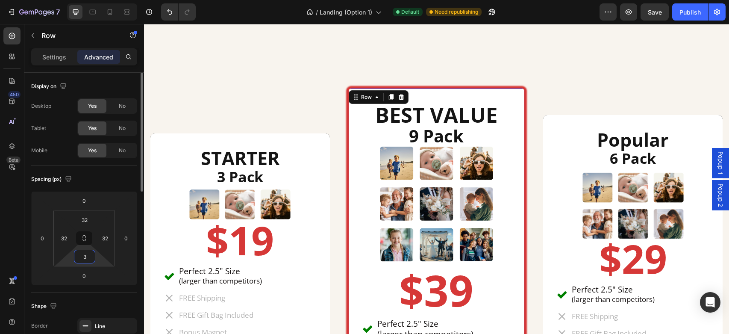
type input "32"
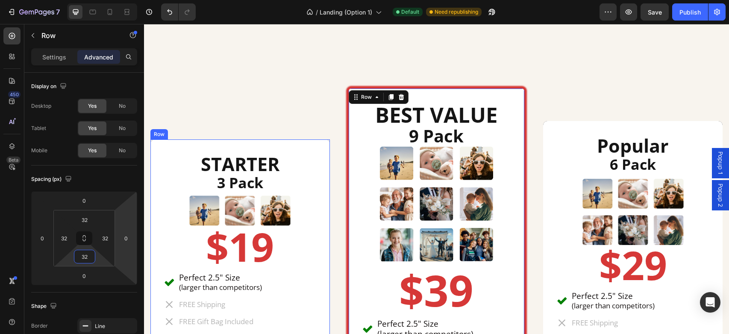
click at [293, 93] on div "STARTER Heading 3 Pack Heading Image $19 Heading Perfect 2.5" Size (larger than…" at bounding box center [239, 269] width 179 height 364
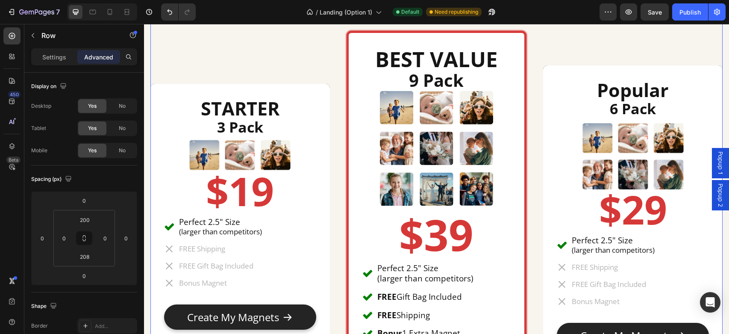
scroll to position [2969, 0]
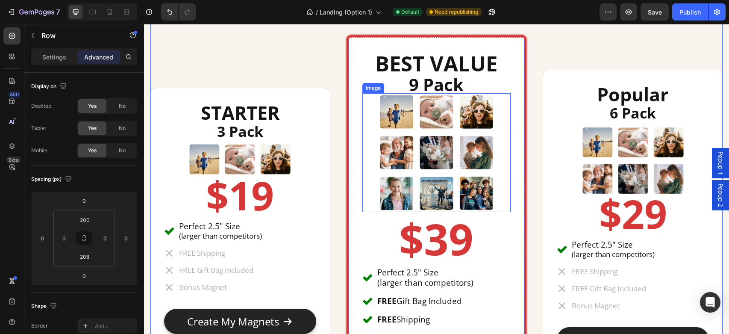
click at [405, 158] on img at bounding box center [436, 152] width 119 height 119
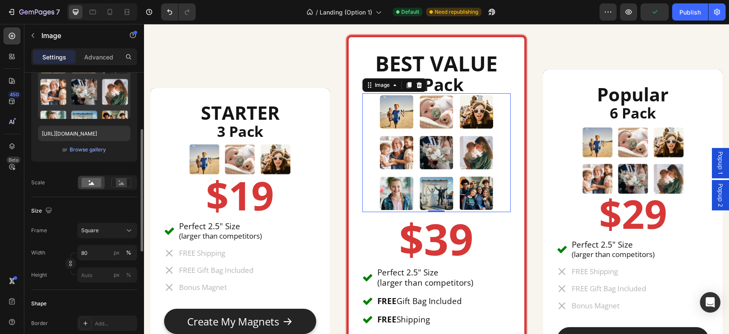
scroll to position [110, 0]
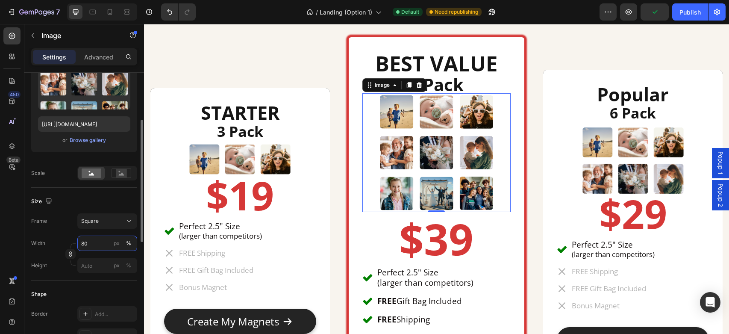
click at [97, 242] on input "80" at bounding box center [107, 242] width 60 height 15
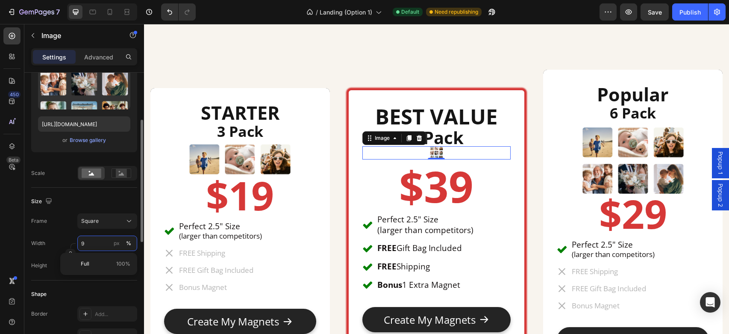
type input "90"
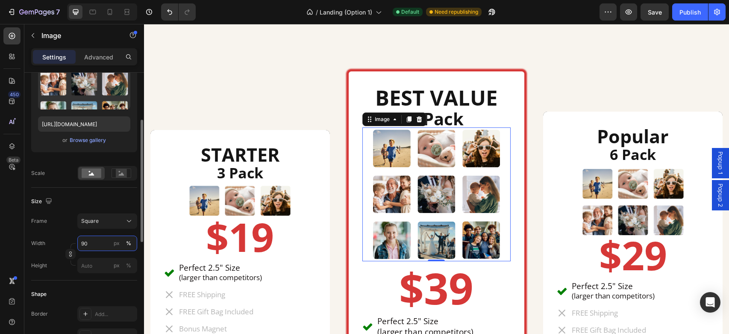
scroll to position [2976, 0]
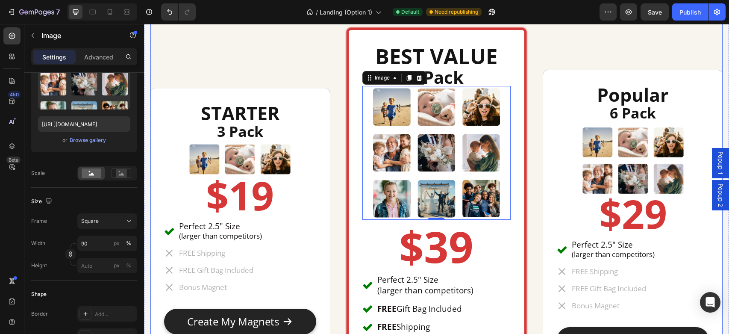
click at [299, 51] on div "STARTER Heading 3 Pack Heading Image $19 Heading Perfect 2.5" Size (larger than…" at bounding box center [239, 217] width 179 height 379
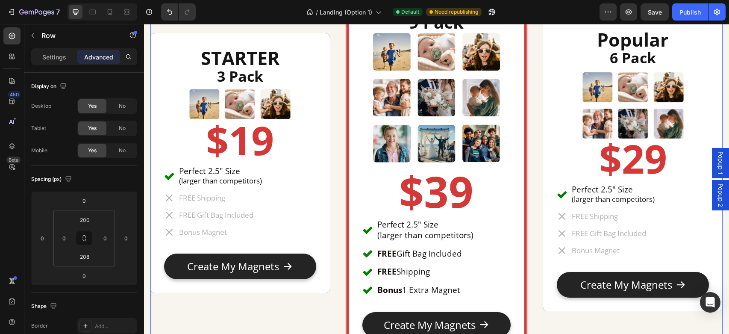
scroll to position [3033, 0]
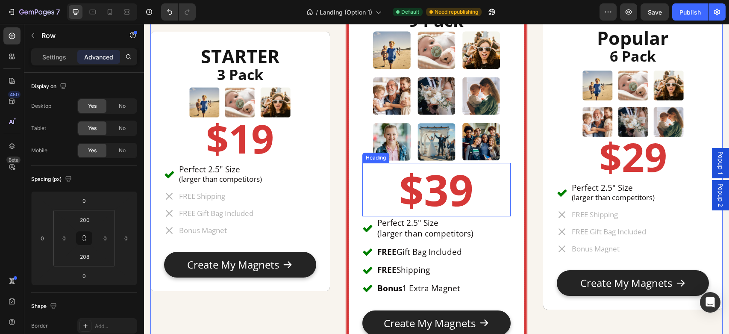
click at [484, 189] on h2 "$39" at bounding box center [436, 189] width 149 height 53
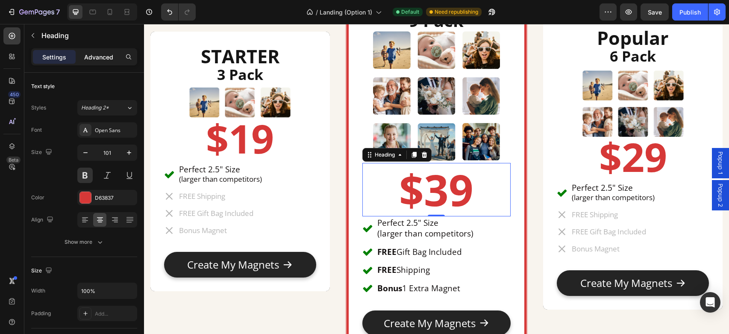
click at [104, 53] on p "Advanced" at bounding box center [98, 57] width 29 height 9
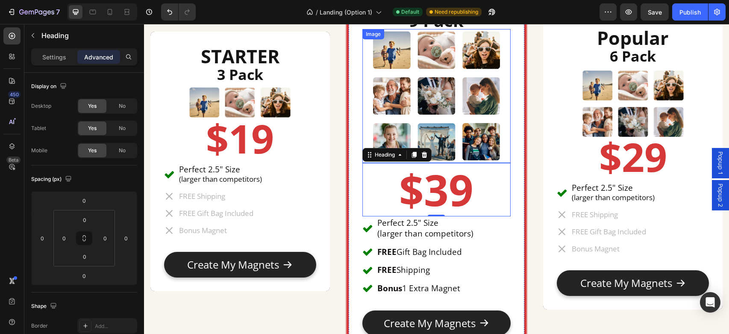
click at [465, 126] on img at bounding box center [436, 96] width 134 height 134
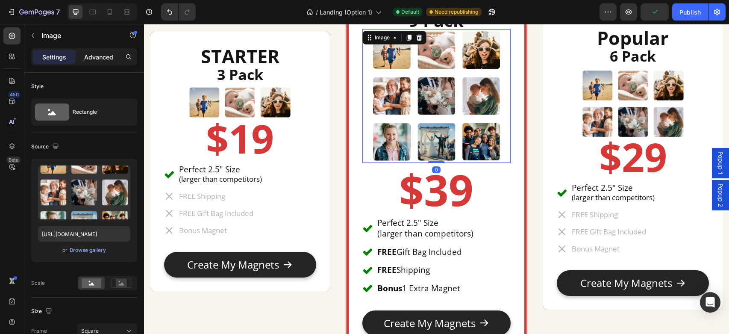
click at [102, 51] on div "Advanced" at bounding box center [98, 57] width 43 height 14
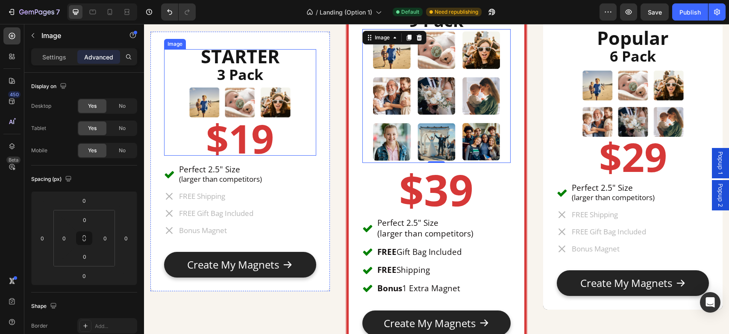
click at [283, 105] on img at bounding box center [240, 102] width 106 height 106
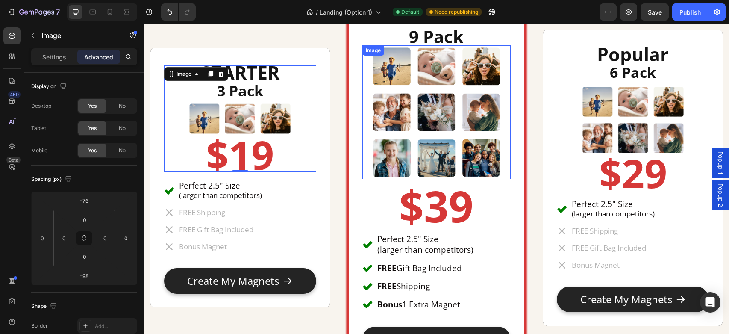
scroll to position [3007, 0]
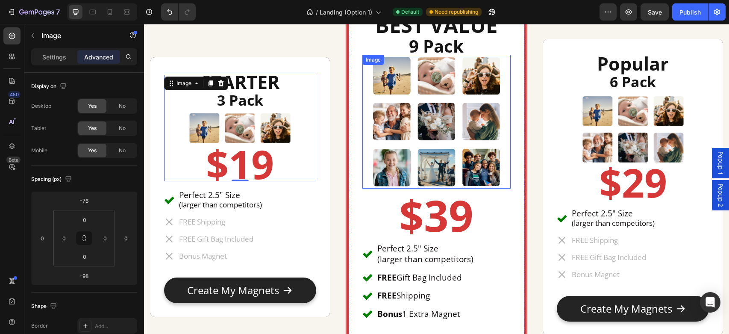
click at [463, 144] on img at bounding box center [436, 122] width 134 height 134
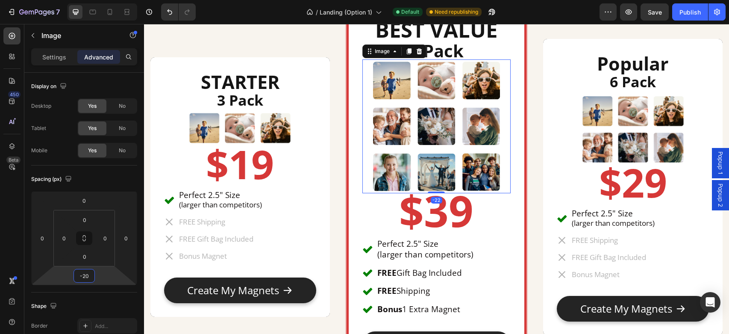
type input "-18"
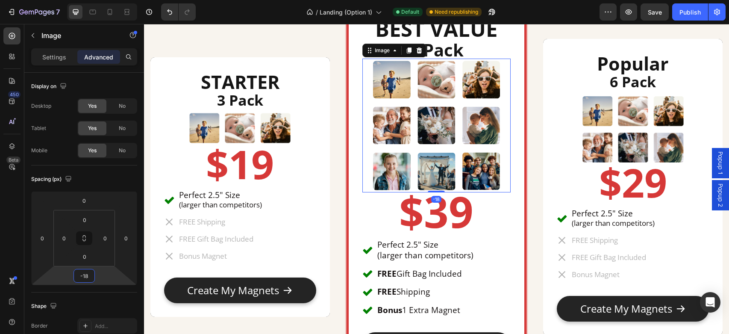
click at [100, 0] on html "7 Version history / Landing (Option 1) Default Need republishing Preview Save P…" at bounding box center [364, 0] width 729 height 0
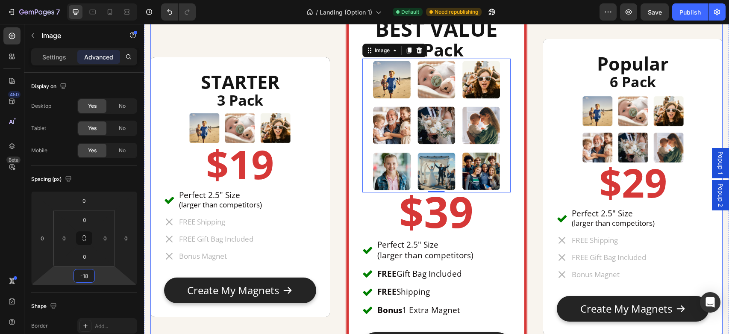
click at [339, 149] on div "STARTER Heading 3 Pack Heading Image $19 Heading Perfect 2.5" Size (larger than…" at bounding box center [436, 188] width 572 height 546
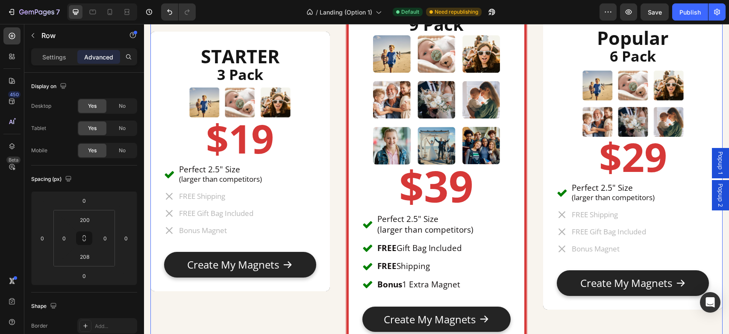
scroll to position [3031, 0]
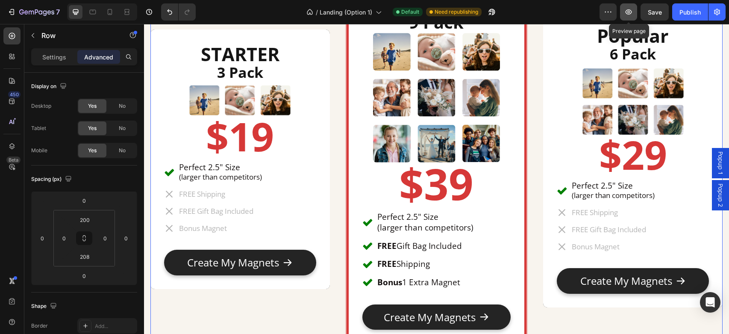
click at [630, 9] on icon "button" at bounding box center [628, 12] width 9 height 9
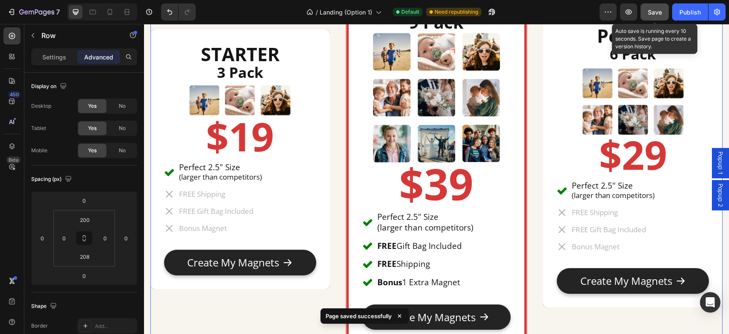
click at [665, 16] on button "Save" at bounding box center [654, 11] width 28 height 17
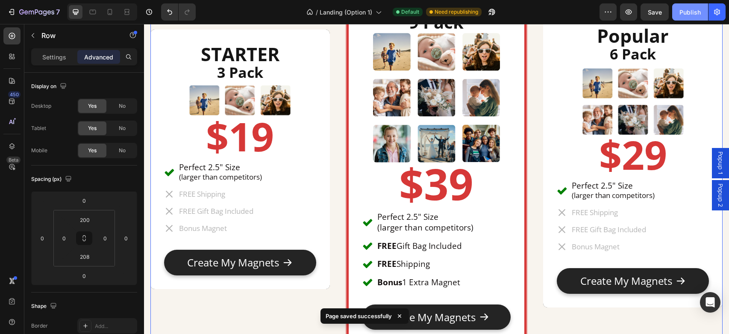
click at [694, 15] on div "Publish" at bounding box center [689, 12] width 21 height 9
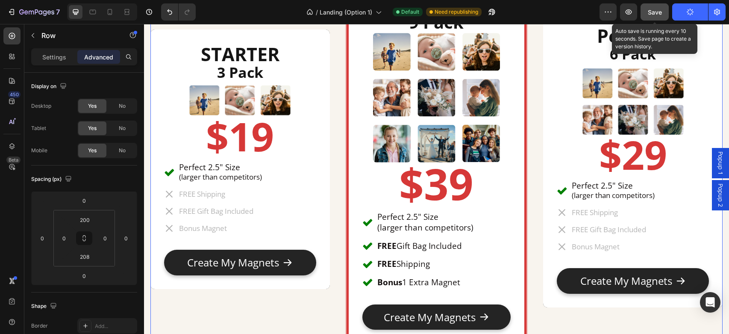
click at [659, 14] on span "Save" at bounding box center [654, 12] width 14 height 7
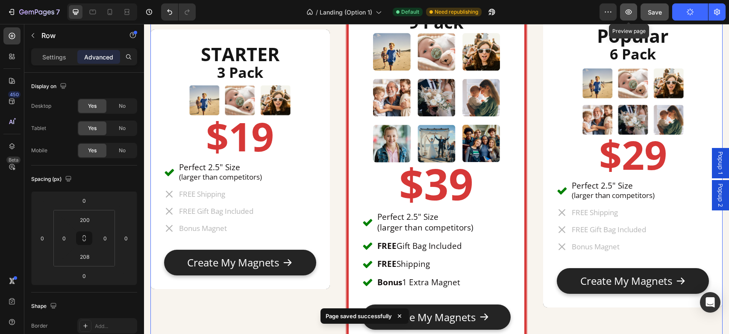
click at [632, 12] on icon "button" at bounding box center [628, 12] width 9 height 9
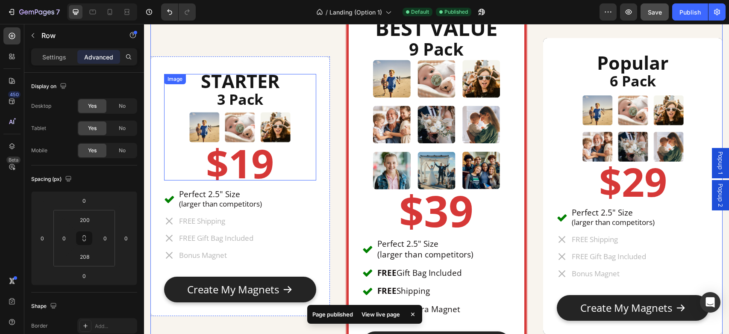
scroll to position [3010, 0]
